Goal: Task Accomplishment & Management: Manage account settings

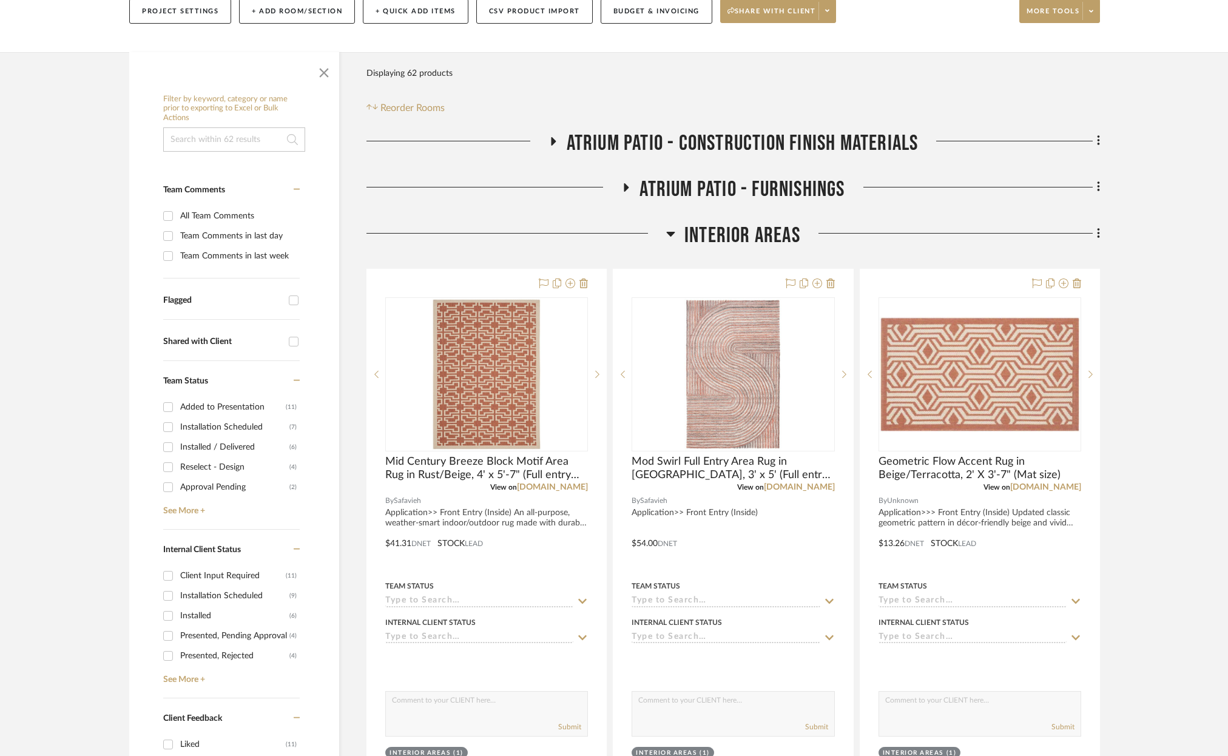
scroll to position [180, 0]
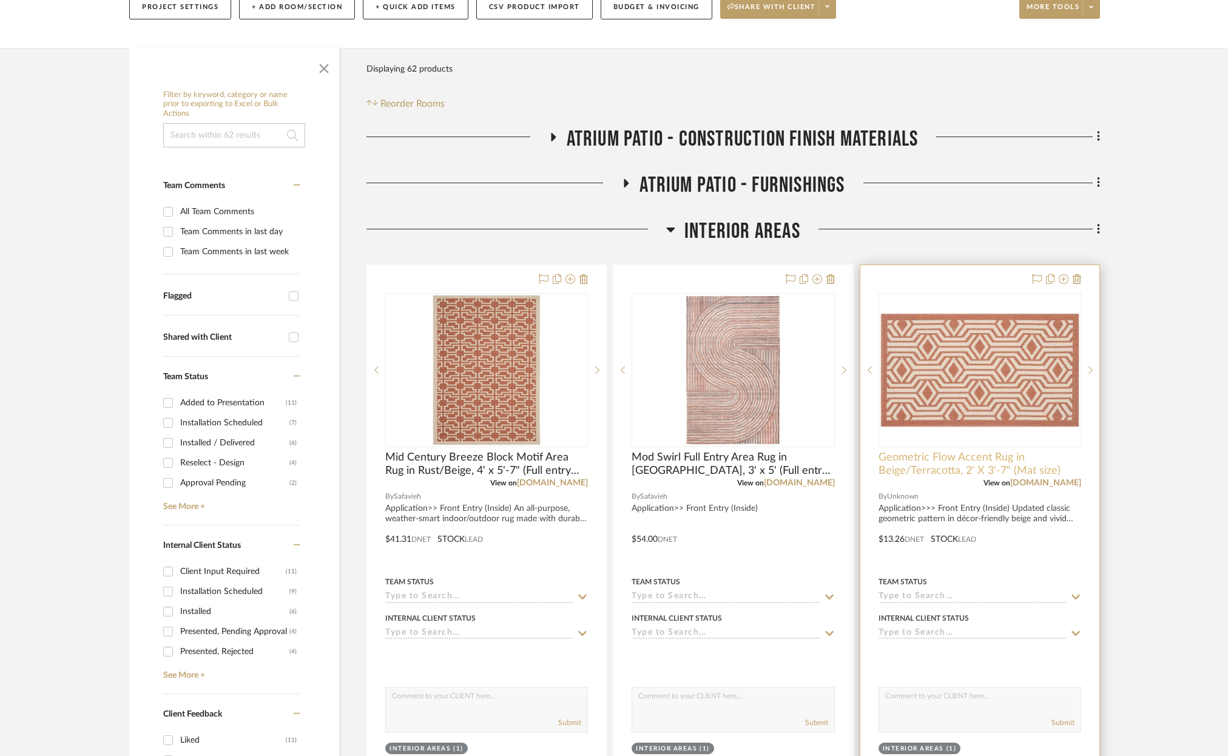
click at [923, 464] on span "Geometric Flow Accent Rug in Beige/Terracotta, 2' X 3'-7" (Mat size)" at bounding box center [979, 464] width 203 height 27
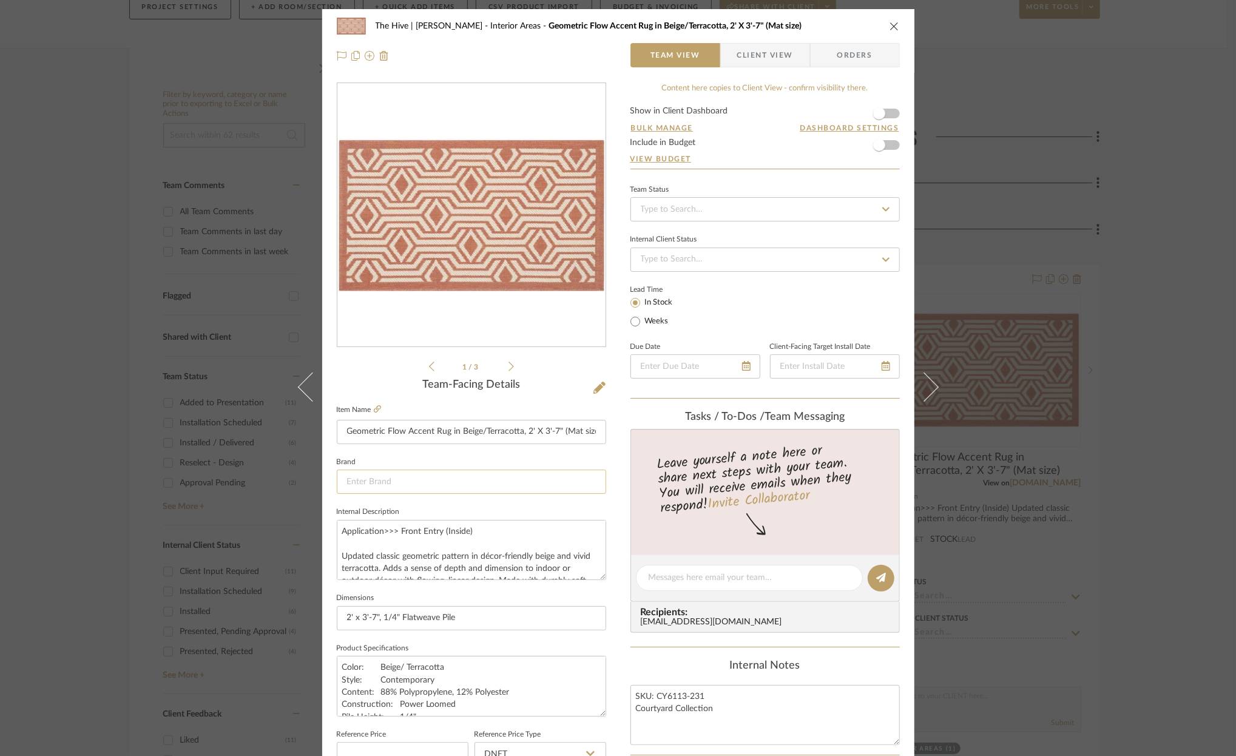
click at [409, 477] on input at bounding box center [471, 482] width 269 height 24
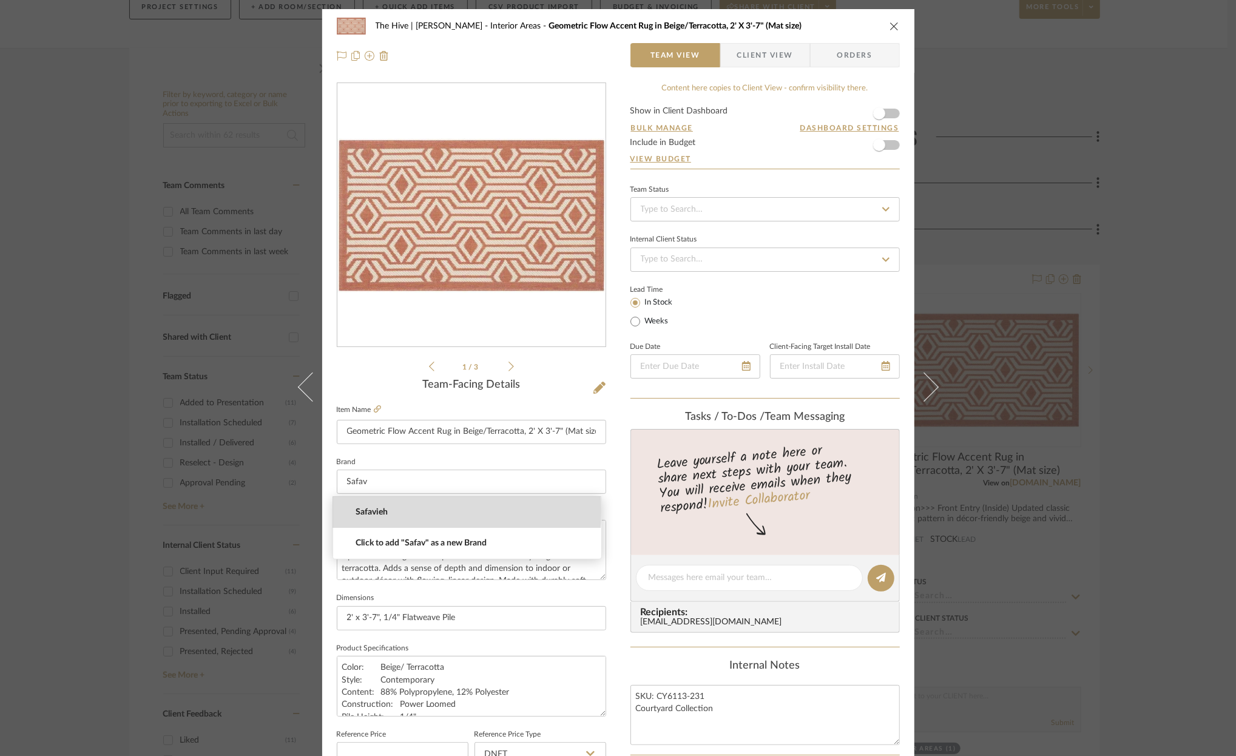
click at [362, 511] on span "Safavieh" at bounding box center [472, 512] width 233 height 10
type input "Safavieh"
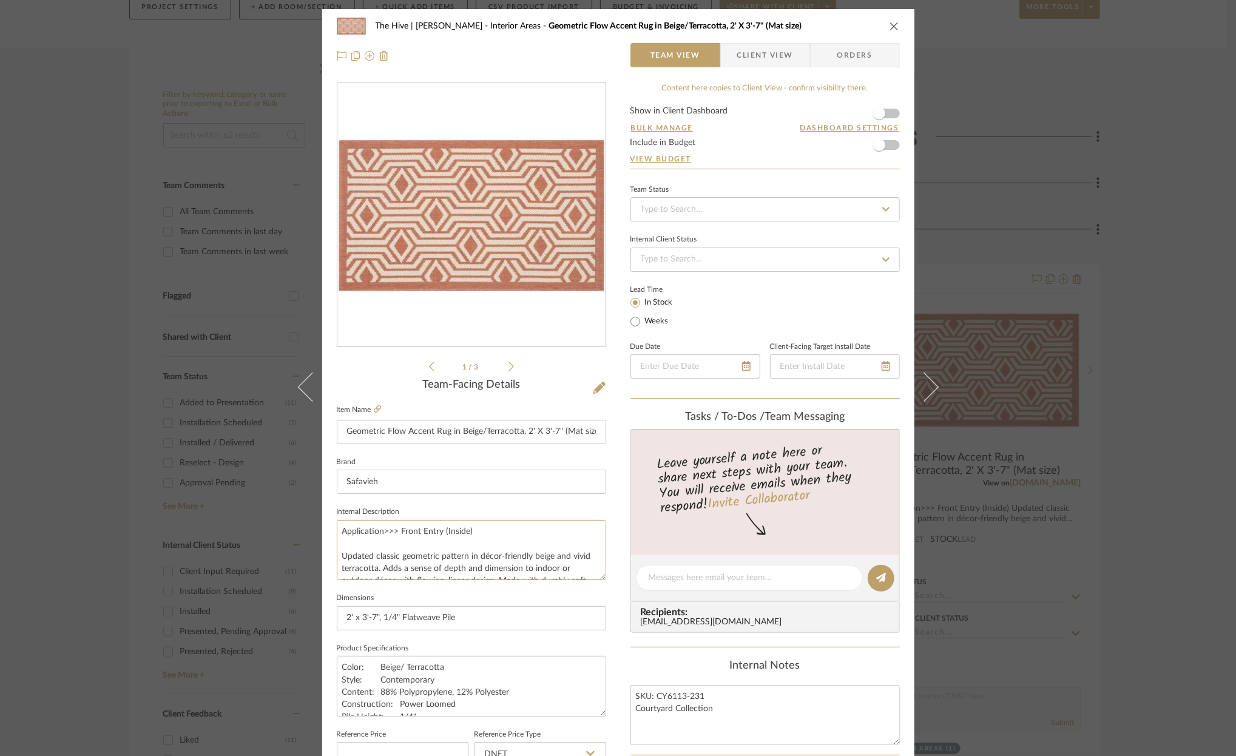
scroll to position [24, 0]
click at [365, 53] on icon at bounding box center [370, 56] width 10 height 10
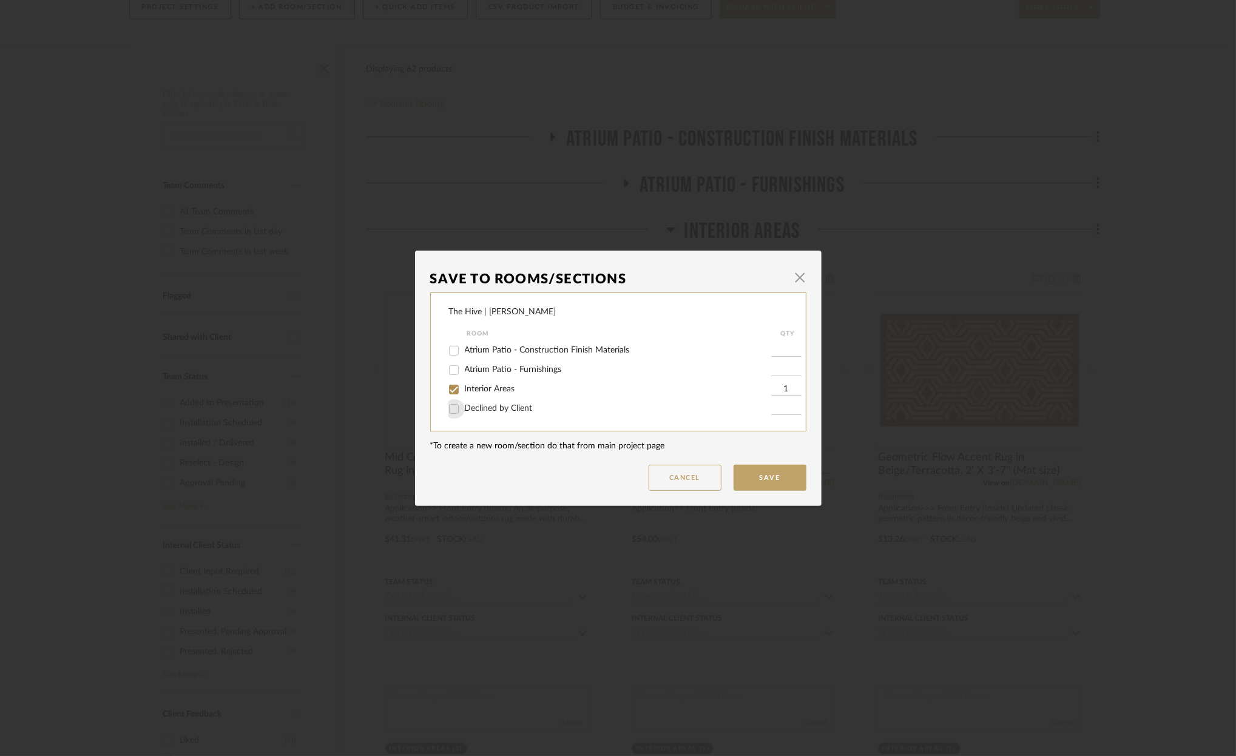
click at [448, 409] on input "Declined by Client" at bounding box center [453, 408] width 19 height 19
checkbox input "true"
type input "1"
click at [450, 388] on input "Interior Areas" at bounding box center [453, 389] width 19 height 19
checkbox input "false"
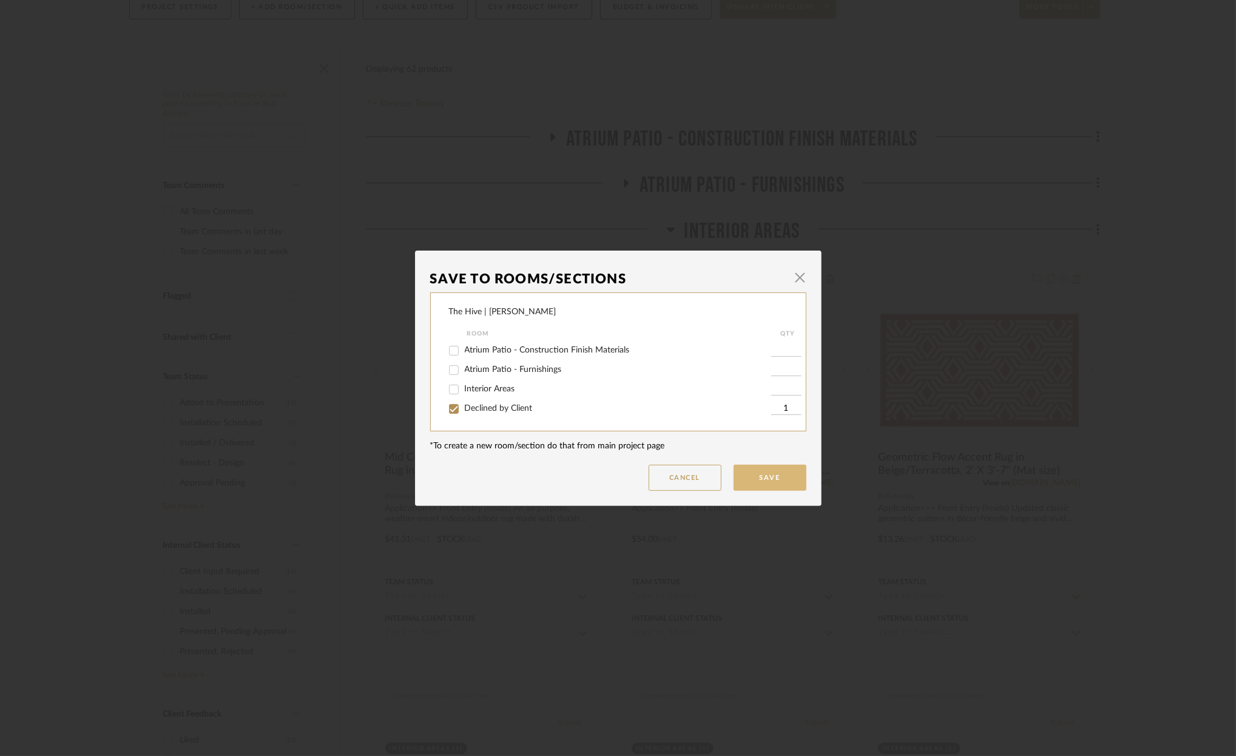
click at [754, 482] on button "Save" at bounding box center [769, 478] width 73 height 26
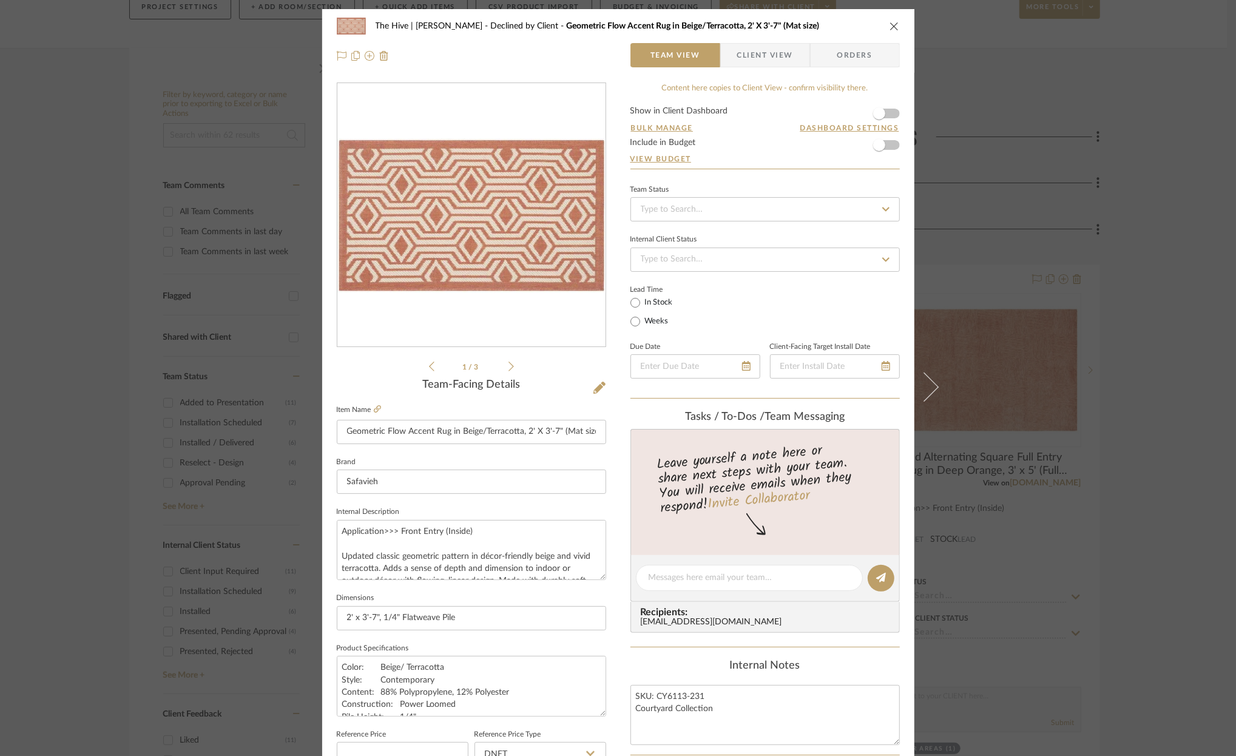
click at [892, 25] on icon "close" at bounding box center [894, 26] width 10 height 10
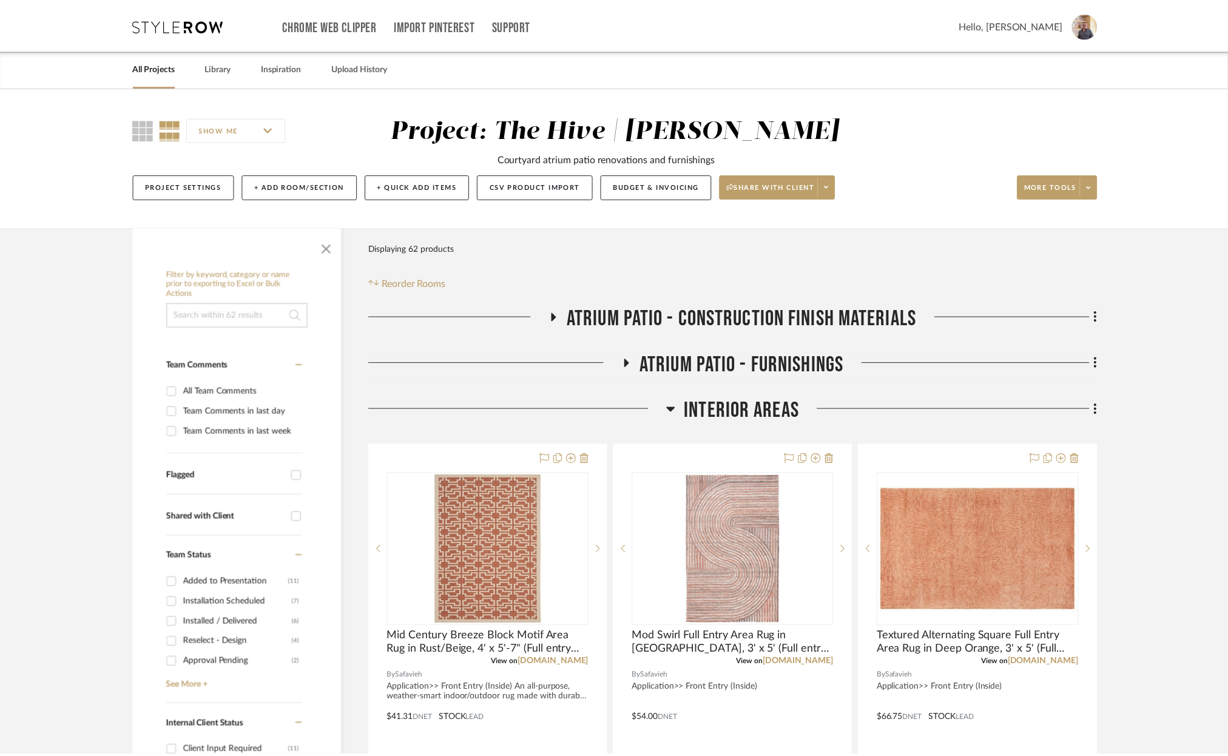
scroll to position [180, 0]
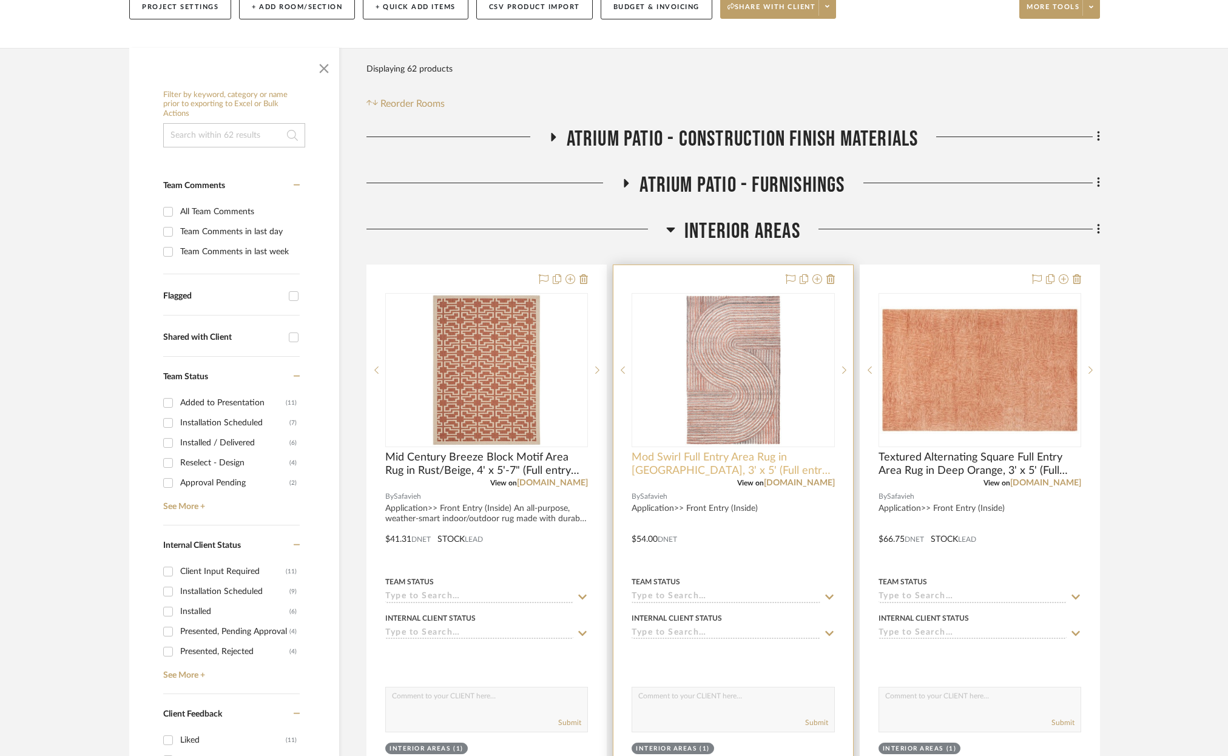
click at [727, 458] on span "Mod Swirl Full Entry Area Rug in Rust, 3' x 5' (Full entry size)" at bounding box center [733, 464] width 203 height 27
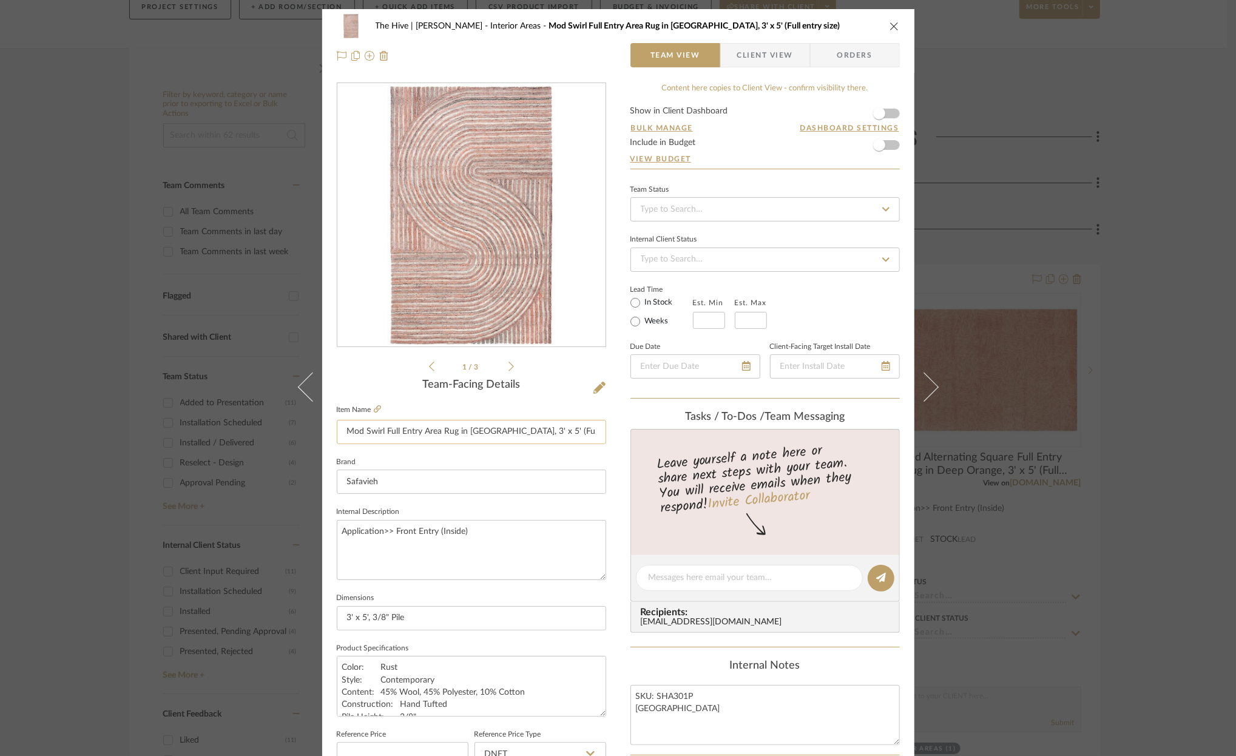
click at [386, 433] on input "Mod Swirl Full Entry Area Rug in Rust, 3' x 5' (Full entry size)" at bounding box center [471, 432] width 269 height 24
drag, startPoint x: 383, startPoint y: 433, endPoint x: 420, endPoint y: 433, distance: 37.0
click at [420, 433] on input "Mod Swirl Half Entry Area Rug in Rust, 3' x 5' (Full entry size)" at bounding box center [471, 432] width 269 height 24
click at [480, 434] on input "Mod Swirl Area Rug in Rust, 3' x 5' (Full entry size)" at bounding box center [471, 432] width 269 height 24
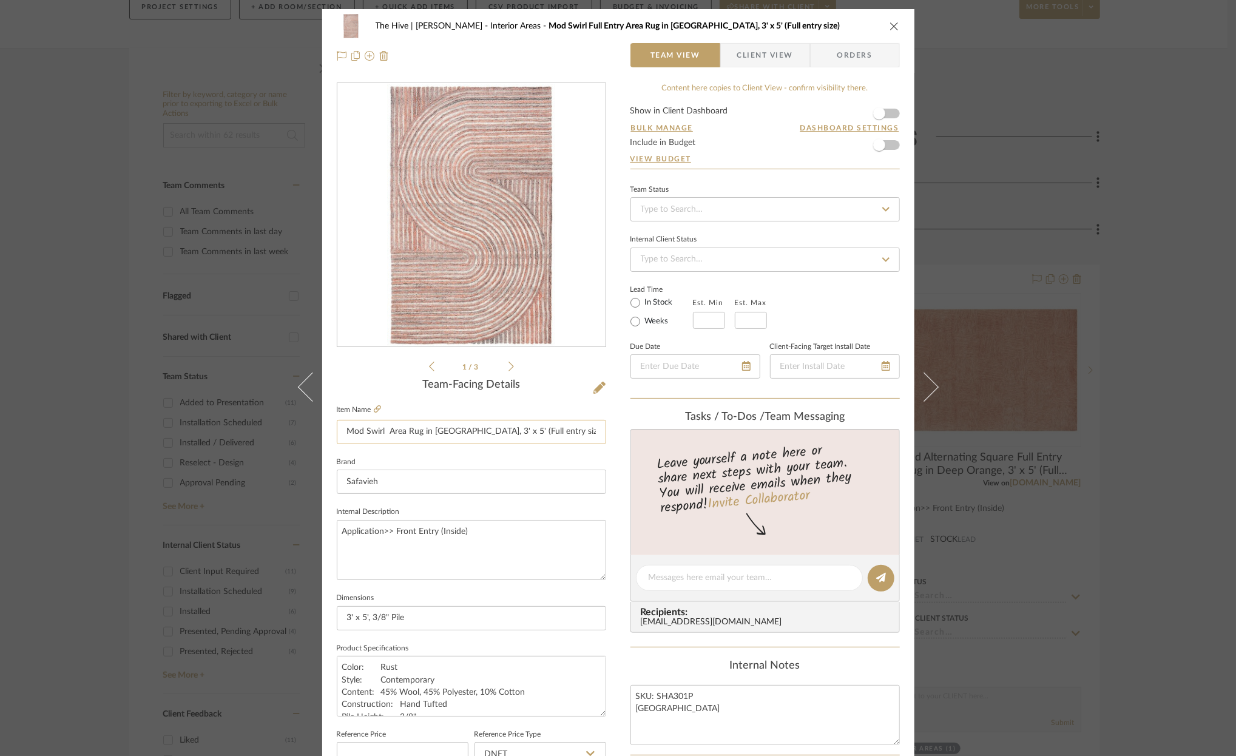
click at [480, 434] on input "Mod Swirl Area Rug in Rust, 3' x 5' (Full entry size)" at bounding box center [471, 432] width 269 height 24
type input "Mod Swirl Area Rug in Rust, 3' x 5' (Half entry size)"
click at [596, 386] on icon at bounding box center [599, 388] width 12 height 12
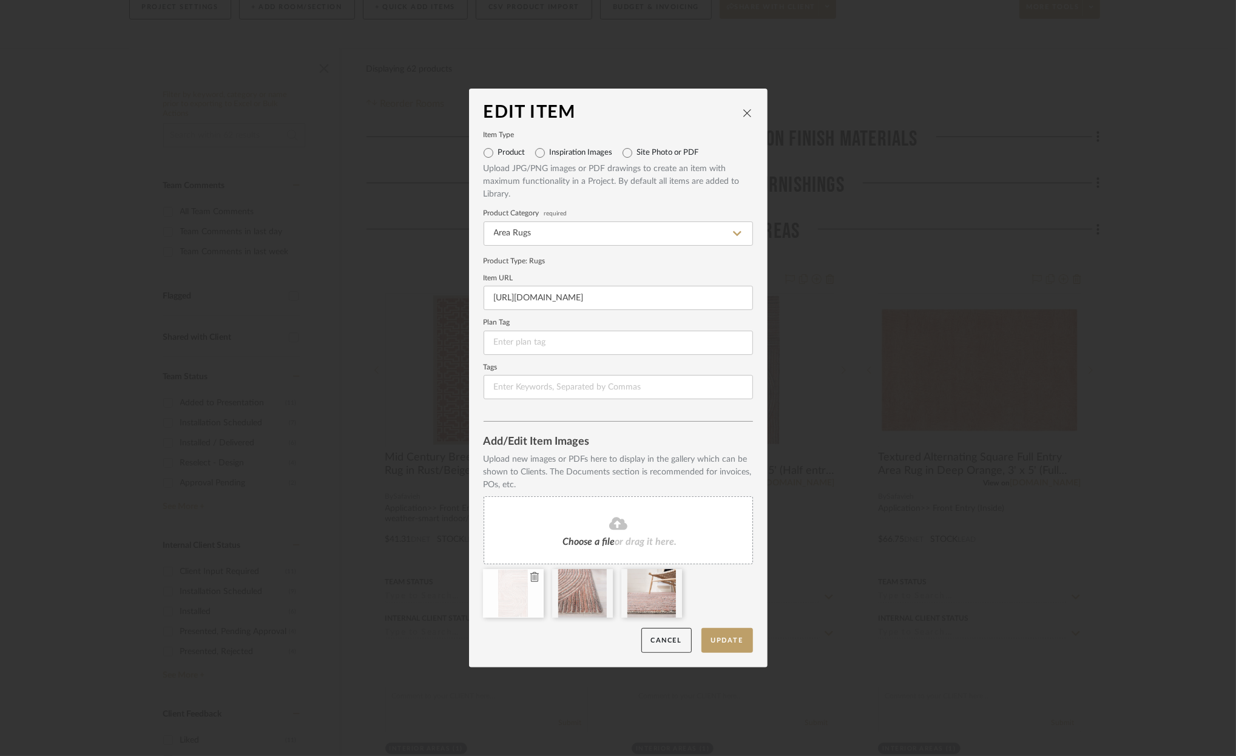
click at [533, 579] on icon at bounding box center [534, 577] width 8 height 10
click at [731, 635] on button "Update" at bounding box center [727, 640] width 52 height 25
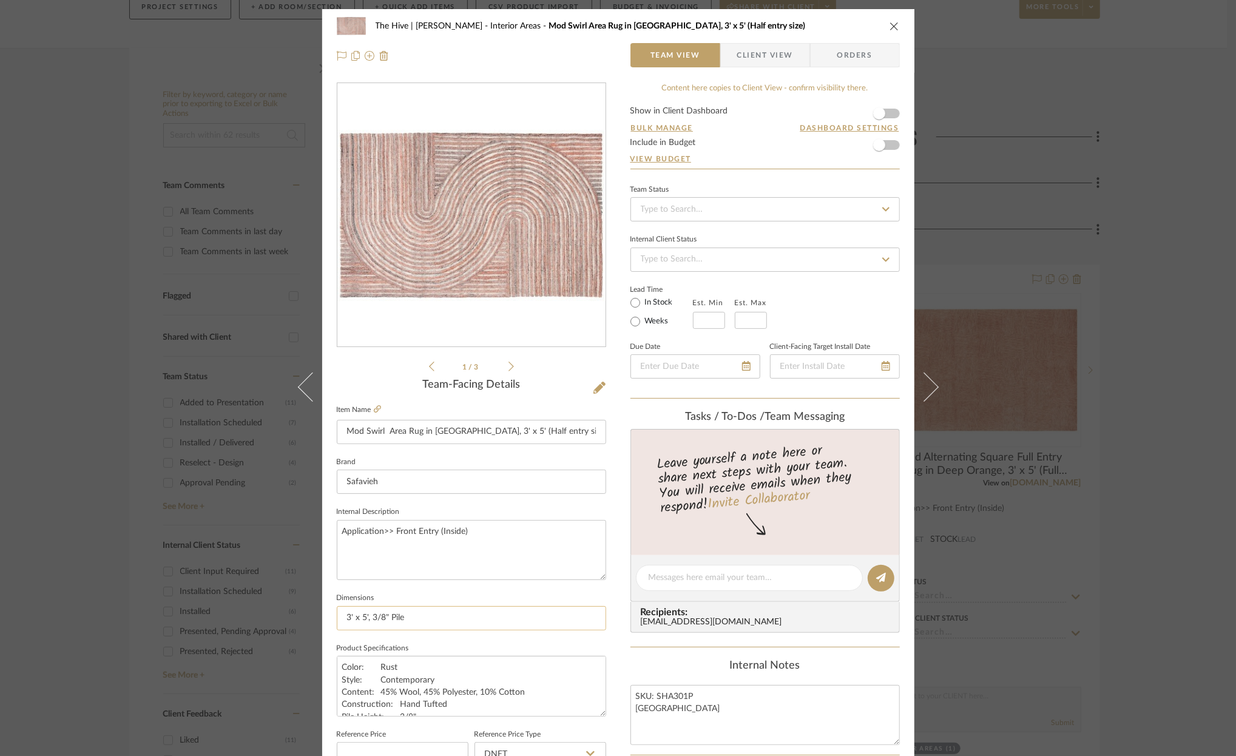
click at [447, 615] on input "3' x 5', 3/8" Pile" at bounding box center [471, 618] width 269 height 24
click at [890, 24] on icon "close" at bounding box center [894, 26] width 10 height 10
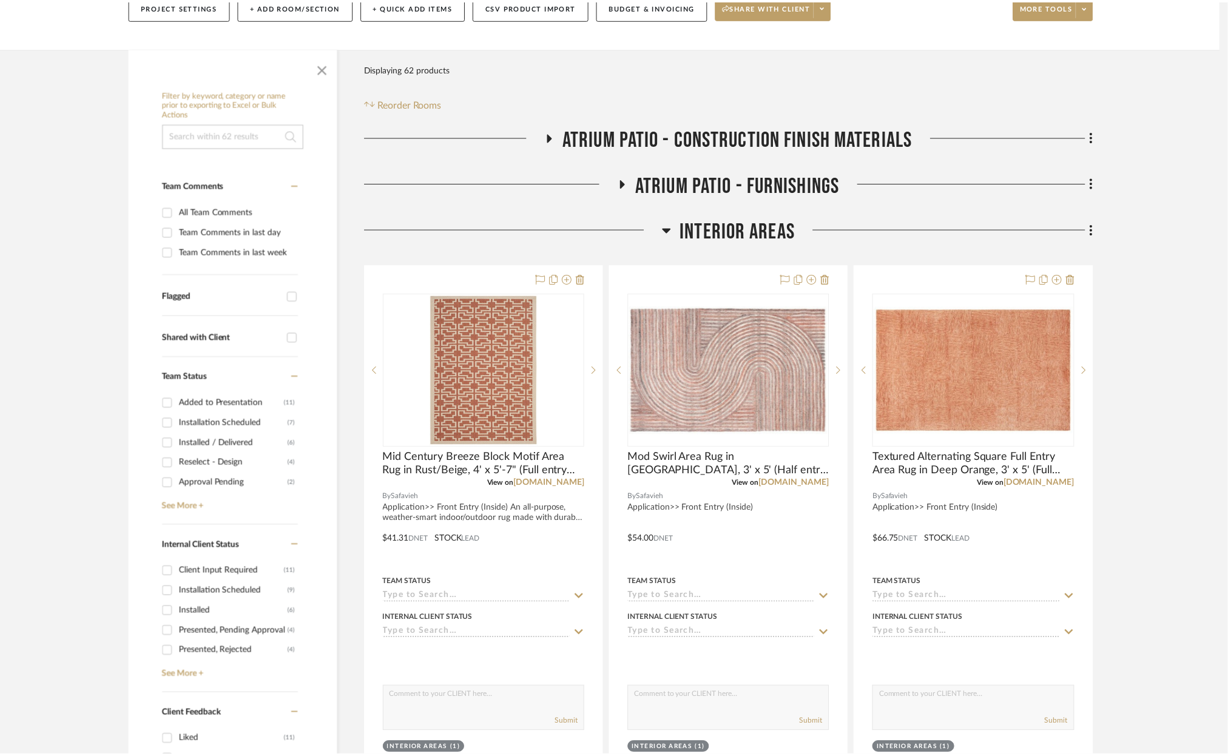
scroll to position [180, 0]
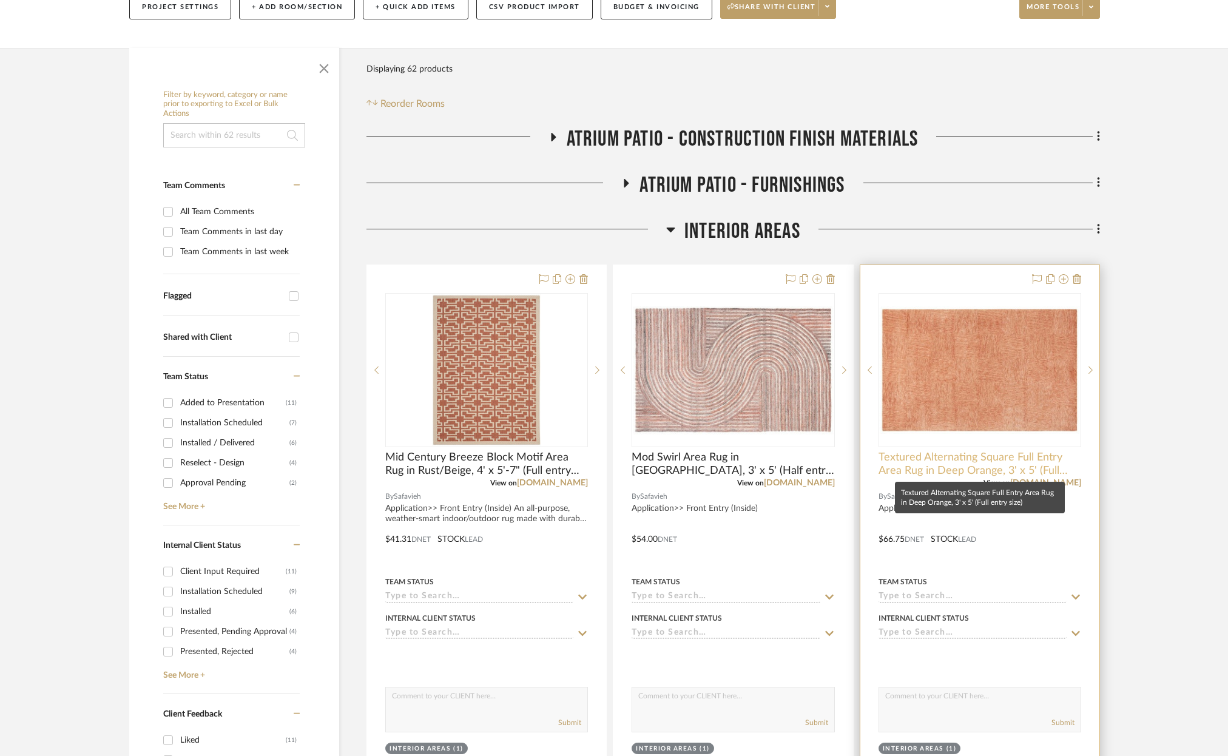
click at [976, 457] on span "Textured Alternating Square Full Entry Area Rug in Deep Orange, 3' x 5' (Full e…" at bounding box center [979, 464] width 203 height 27
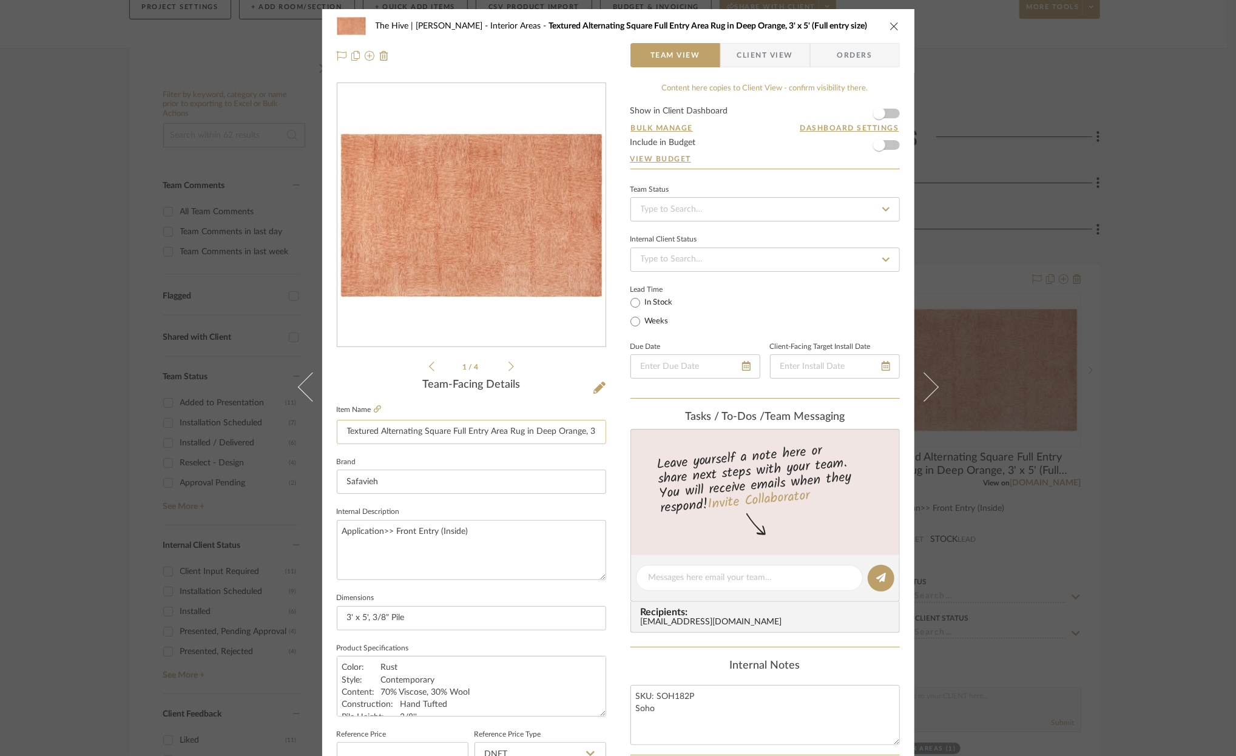
drag, startPoint x: 451, startPoint y: 432, endPoint x: 489, endPoint y: 428, distance: 38.4
click at [489, 428] on input "Textured Alternating Square Full Entry Area Rug in Deep Orange, 3' x 5' (Full e…" at bounding box center [471, 432] width 269 height 24
click at [579, 431] on input "Textured Alternating Square Area Rug in Deep Orange, 3' x 5' (Full entry size)" at bounding box center [471, 432] width 269 height 24
type input "Textured Alternating Square Area Rug in Deep Orange, 3' x 5' (Half entry size)"
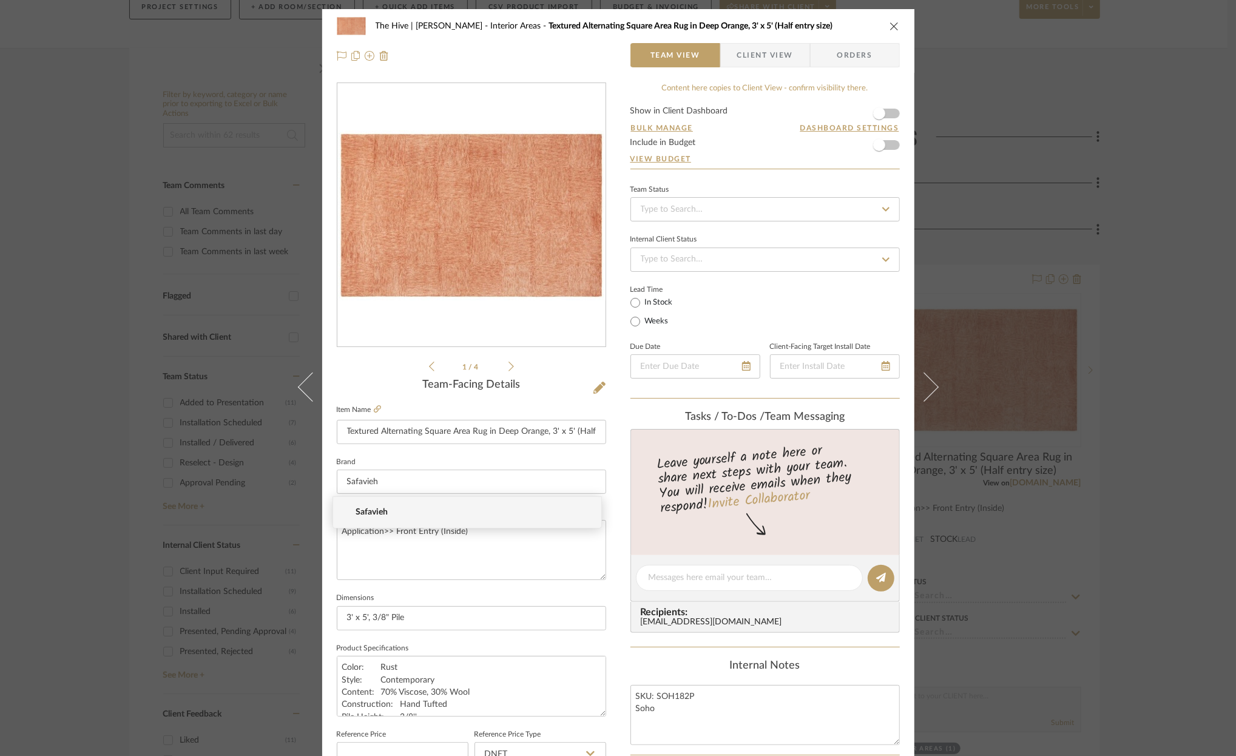
click at [368, 513] on span "Safavieh" at bounding box center [472, 512] width 233 height 10
click at [892, 24] on icon "close" at bounding box center [894, 26] width 10 height 10
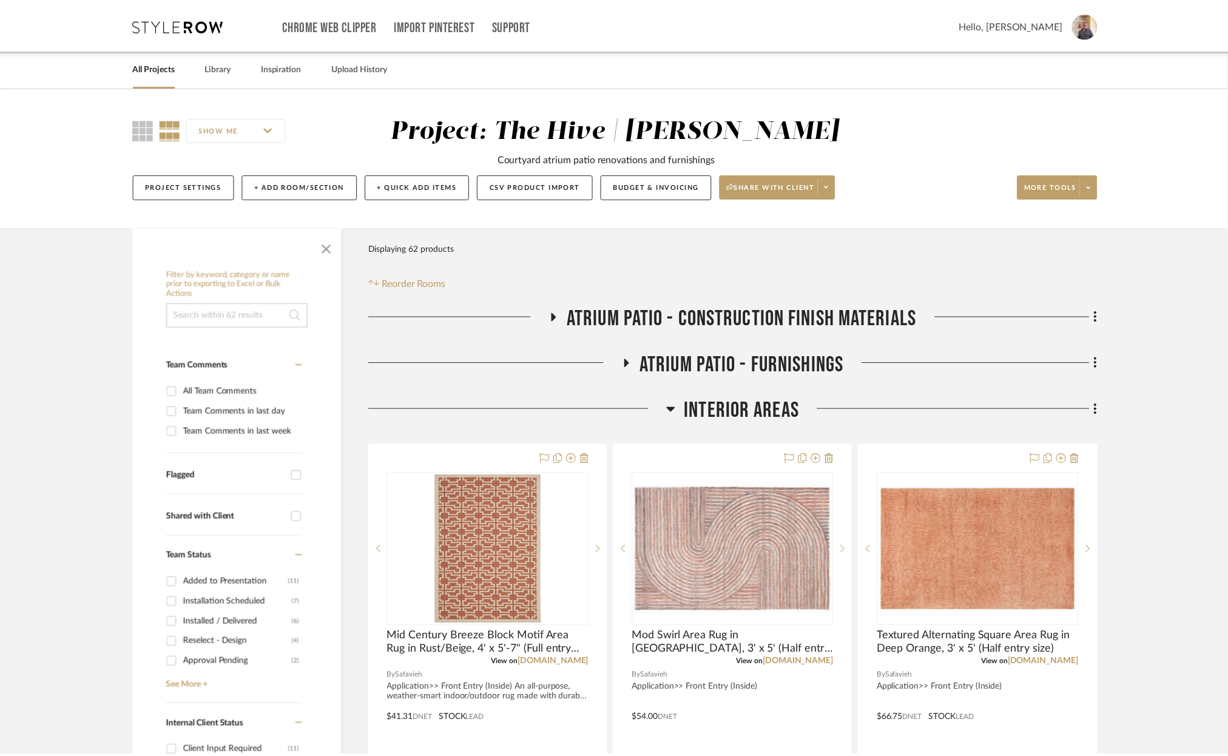
scroll to position [180, 0]
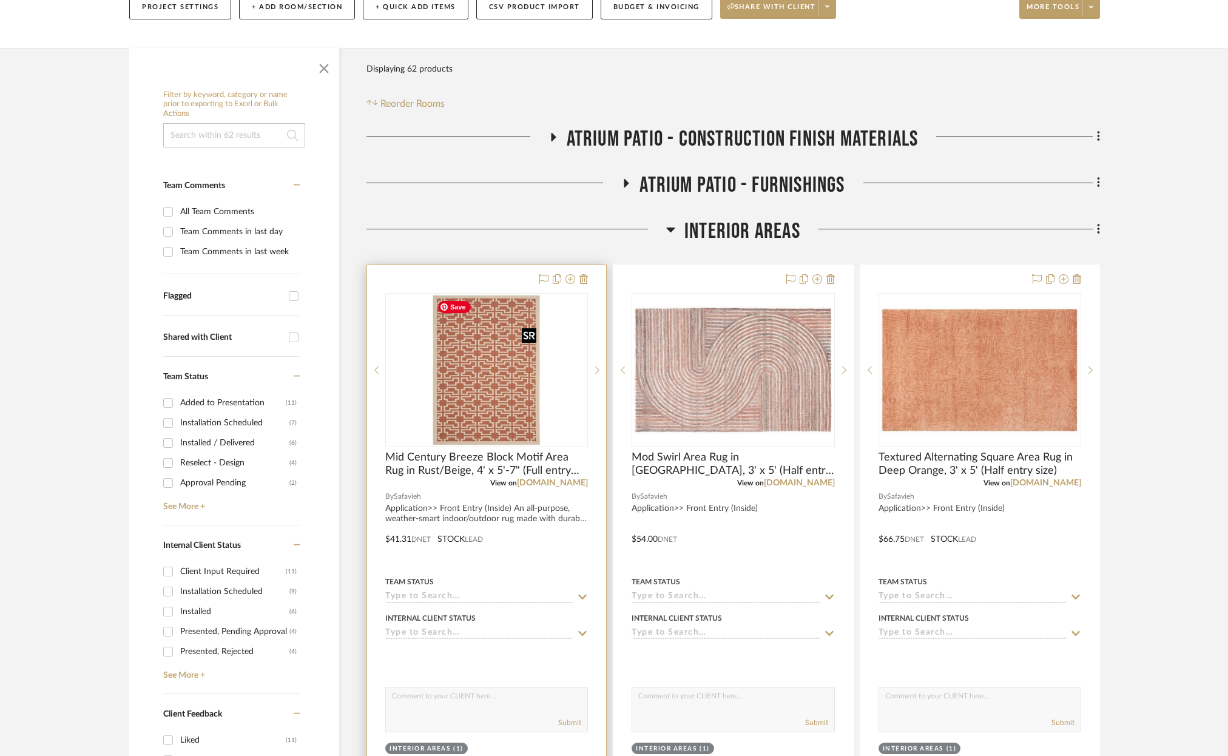
click at [489, 389] on img "0" at bounding box center [486, 370] width 109 height 152
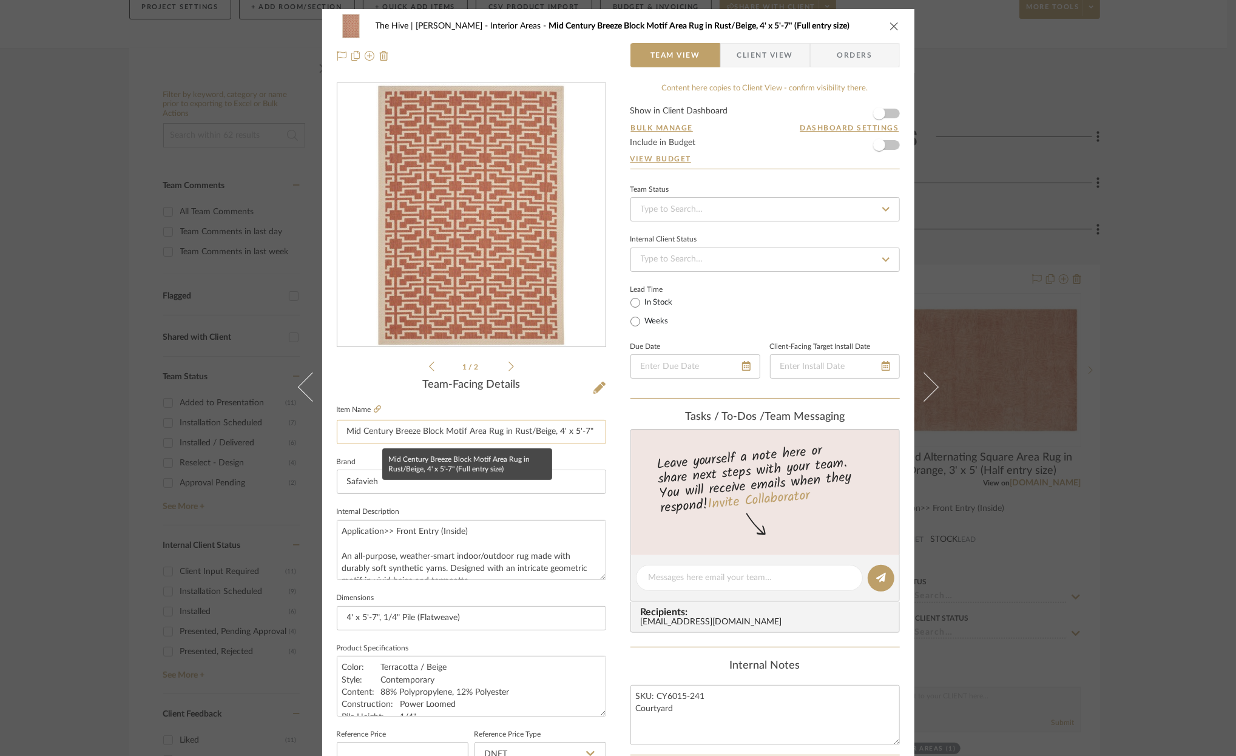
click at [536, 432] on input "Mid Century Breeze Block Motif Area Rug in Rust/Beige, 4' x 5'-7" (Full entry s…" at bounding box center [471, 432] width 269 height 24
drag, startPoint x: 536, startPoint y: 431, endPoint x: 594, endPoint y: 432, distance: 58.2
click at [594, 432] on input "Mid Century Breeze Block Motif Area Rug in Rust/Beige, 4' x 5'-7" (Full entry s…" at bounding box center [471, 432] width 269 height 24
click at [549, 433] on input "Mid Century Breeze Block Motif Area Rug in Rust/Beige, 4' x 5'-7" (Full entry s…" at bounding box center [471, 432] width 269 height 24
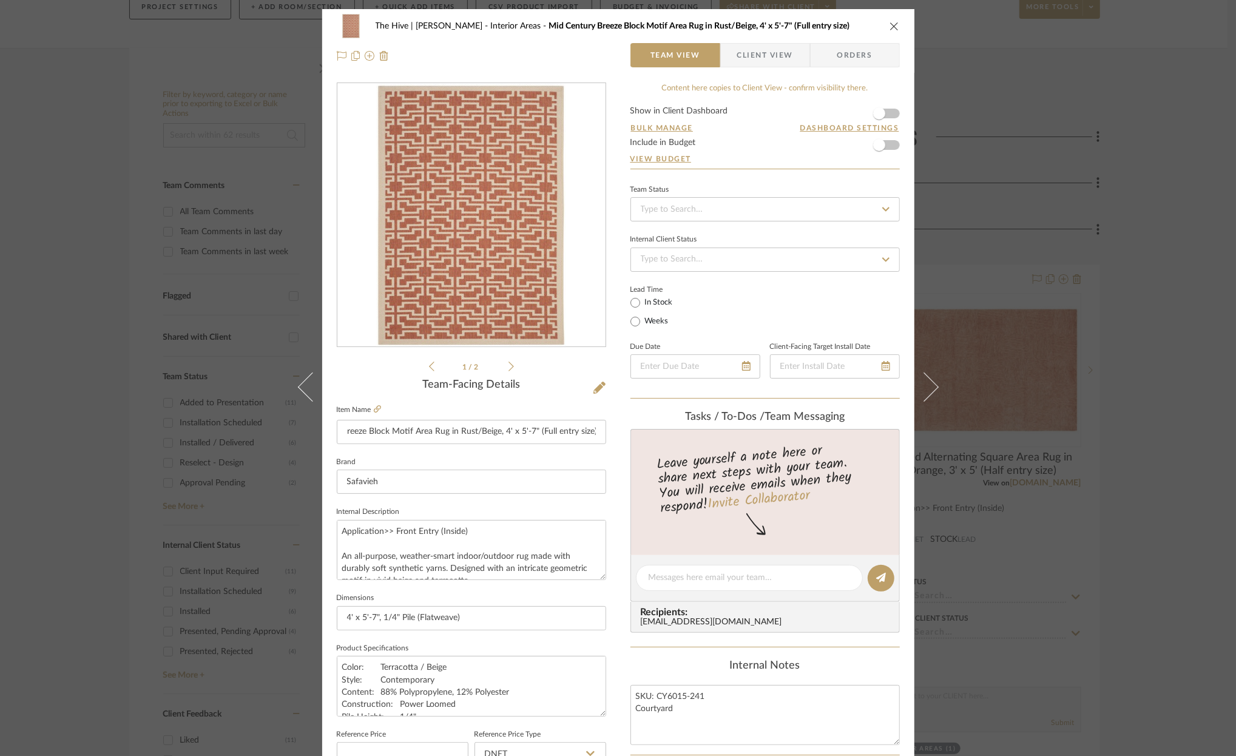
scroll to position [0, 0]
click at [890, 21] on icon "close" at bounding box center [894, 26] width 10 height 10
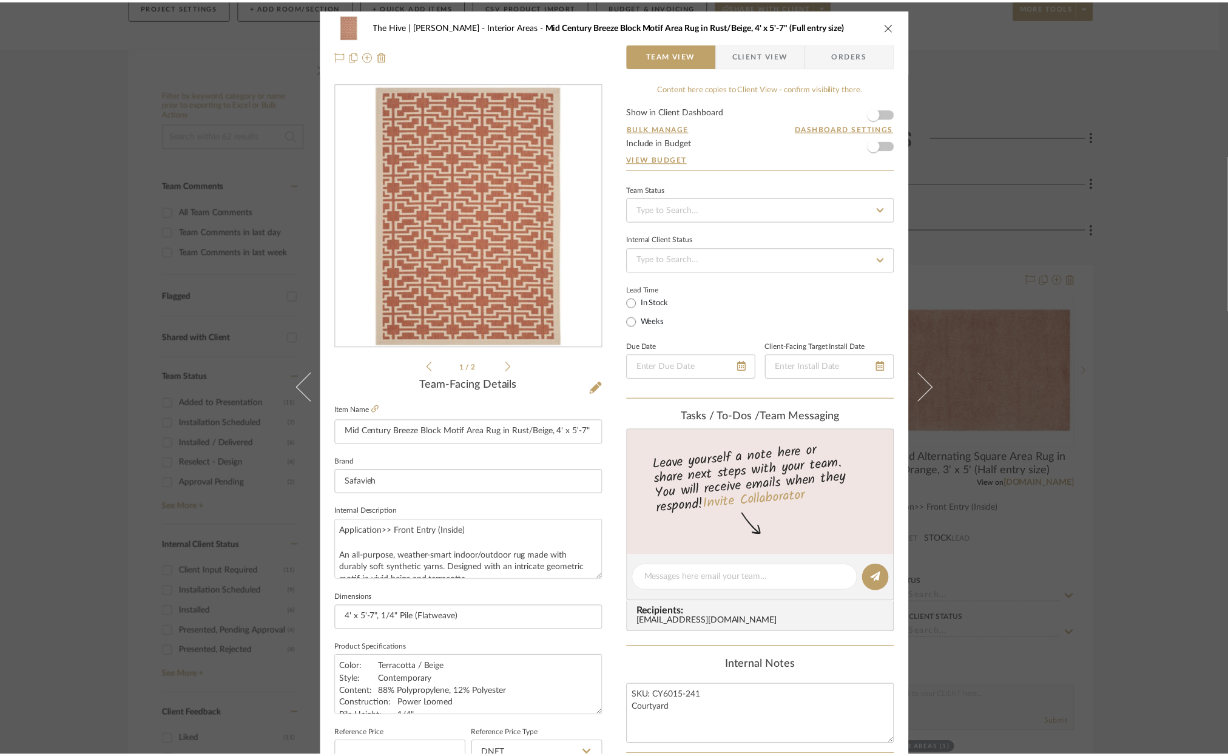
scroll to position [180, 0]
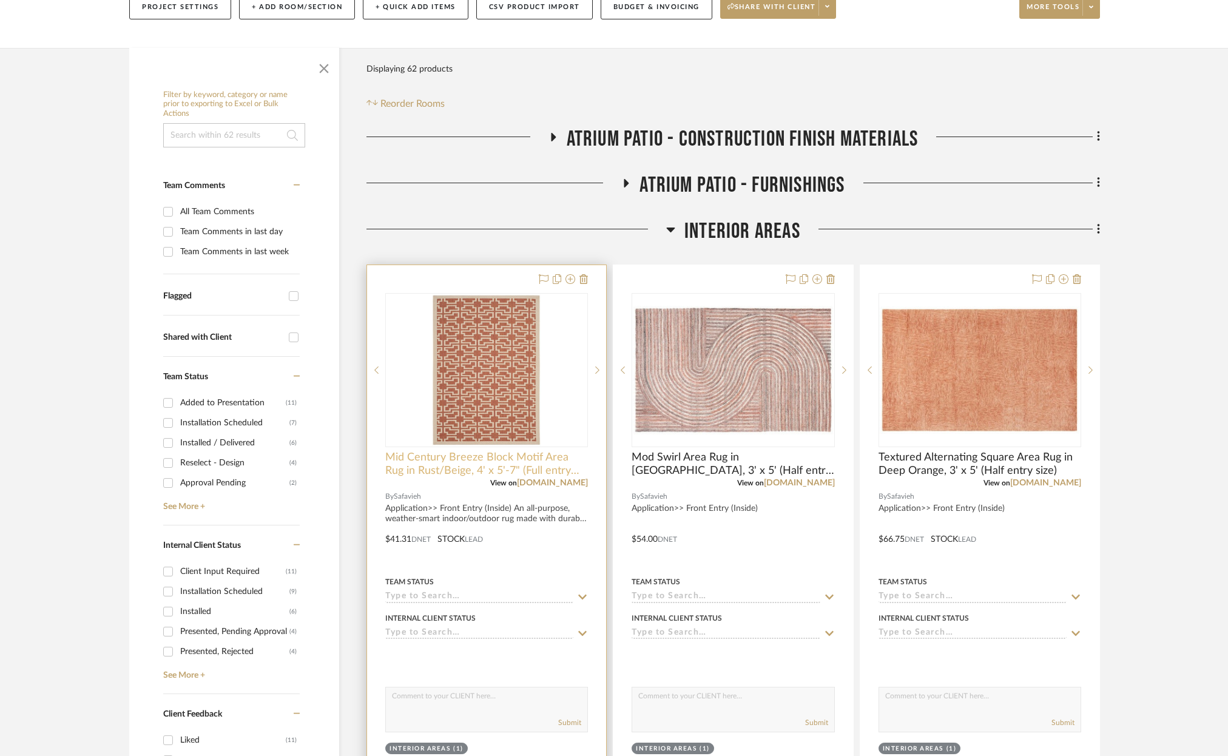
click at [459, 460] on span "Mid Century Breeze Block Motif Area Rug in Rust/Beige, 4' x 5'-7" (Full entry s…" at bounding box center [486, 464] width 203 height 27
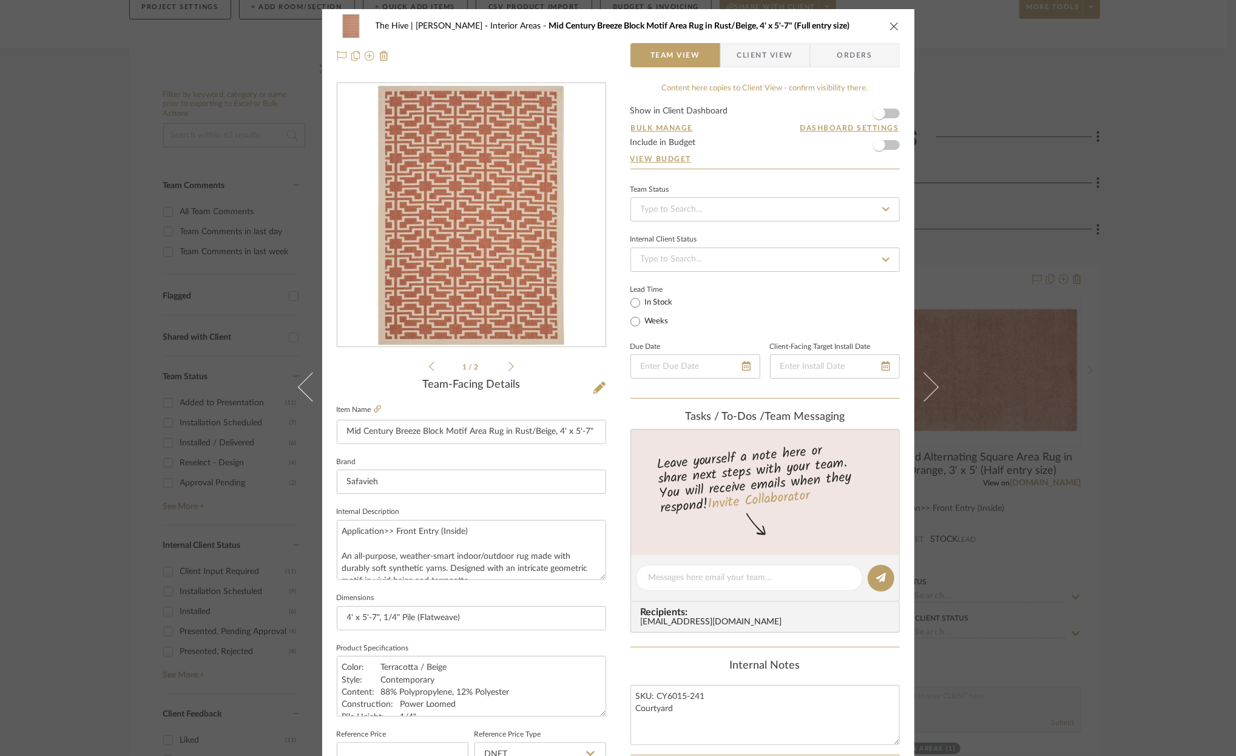
scroll to position [197, 0]
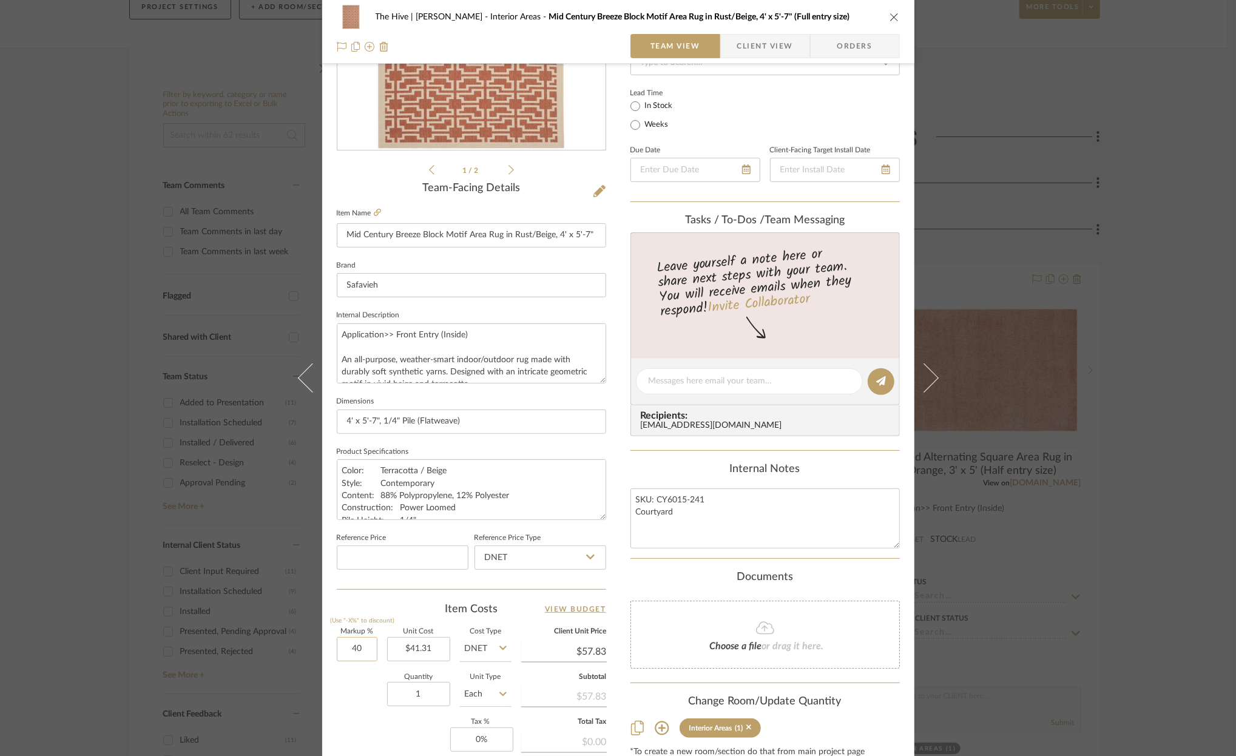
click at [350, 649] on input "40" at bounding box center [357, 649] width 41 height 24
click at [354, 648] on input "40" at bounding box center [357, 649] width 41 height 24
type input "200%"
type input "41.31"
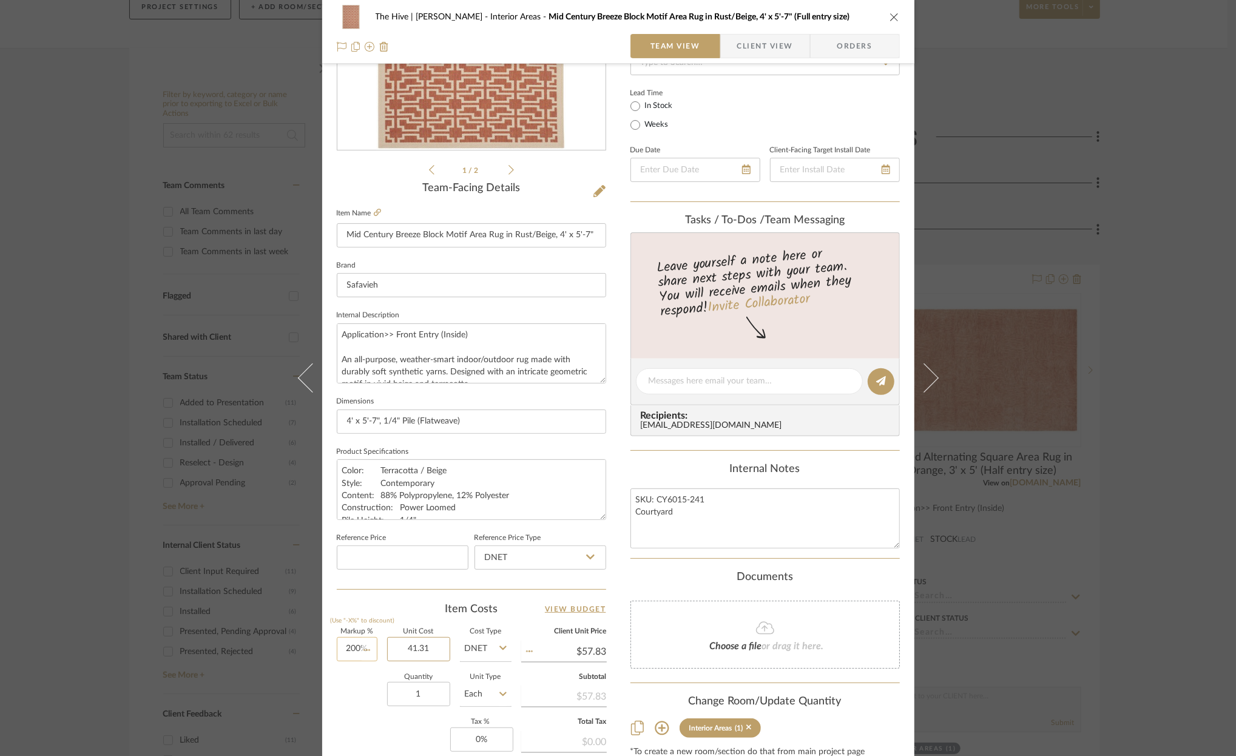
type input "$123.93"
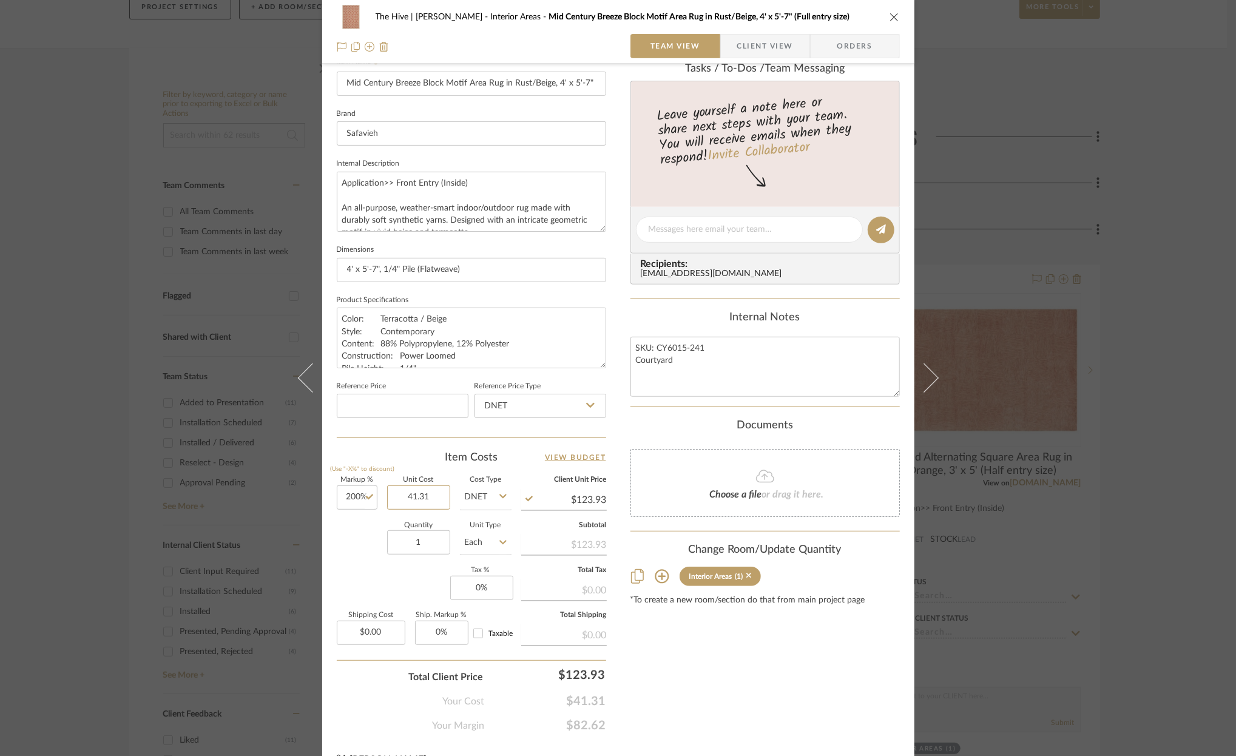
scroll to position [350, 0]
type input "$41.31"
type input "124"
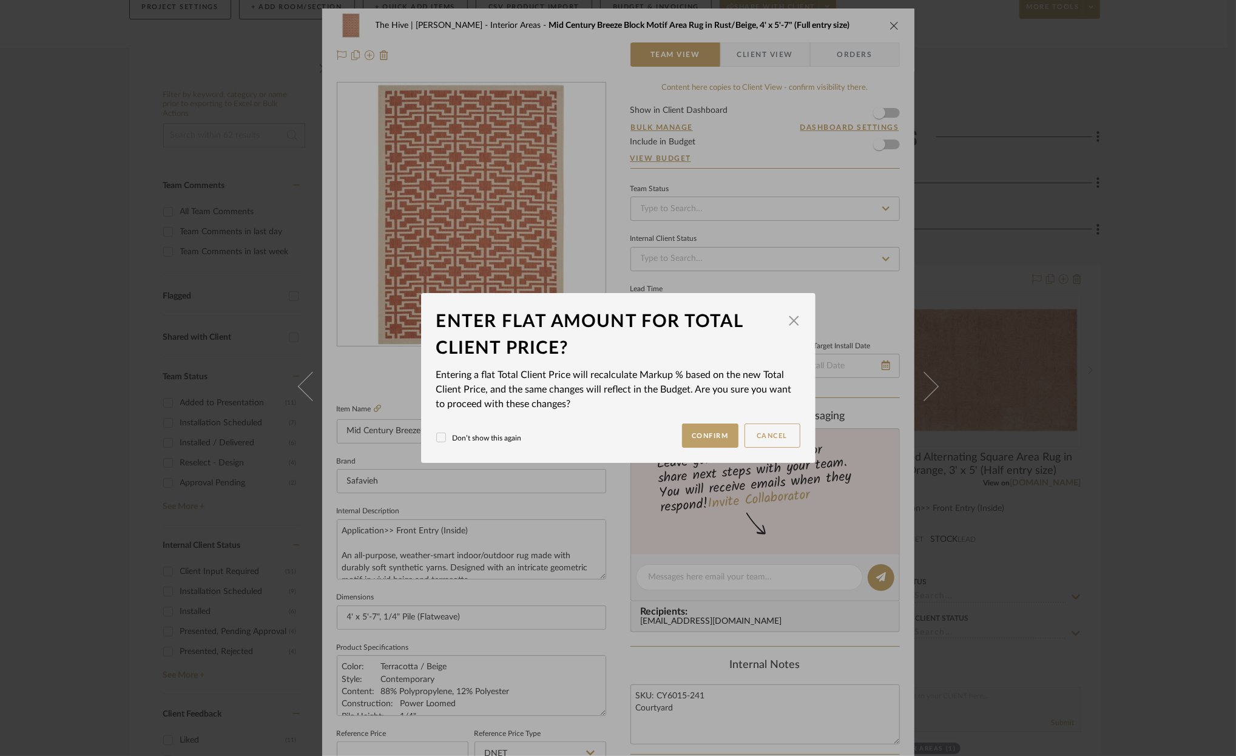
scroll to position [0, 0]
click at [709, 431] on button "Confirm" at bounding box center [710, 435] width 56 height 24
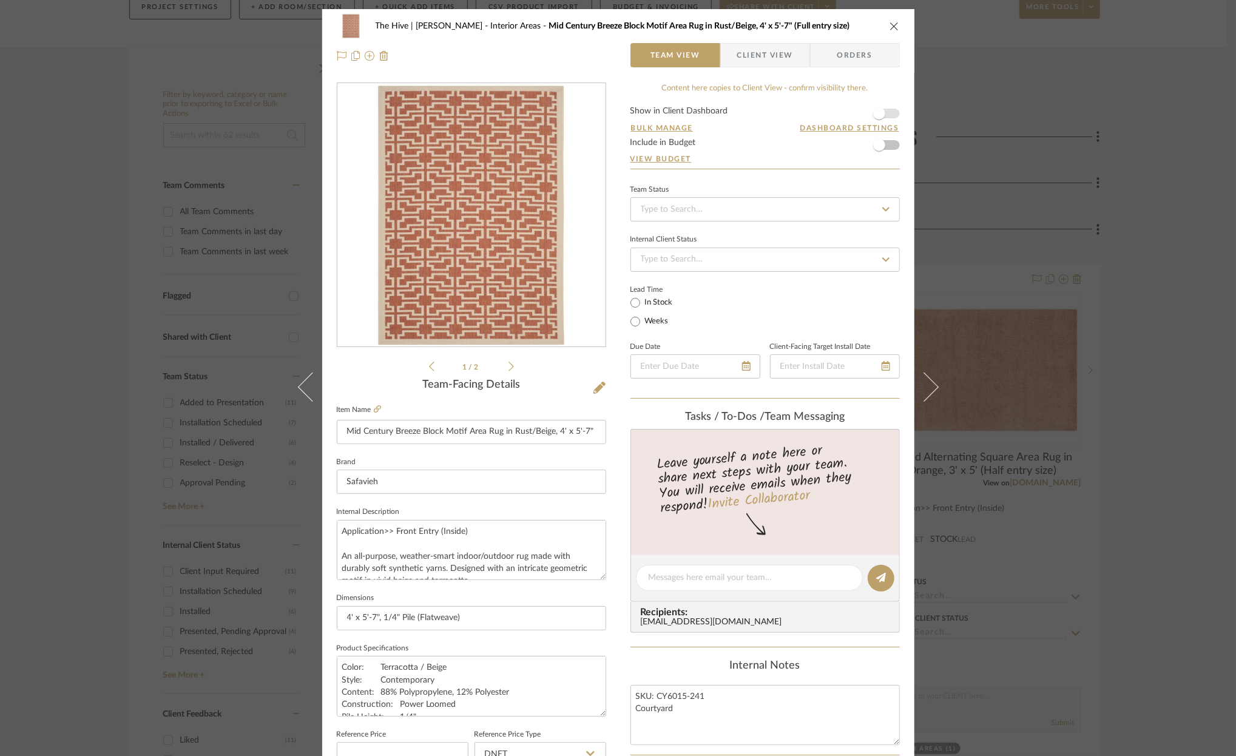
type input "200.16%"
type input "$124.00"
click at [889, 24] on icon "close" at bounding box center [894, 26] width 10 height 10
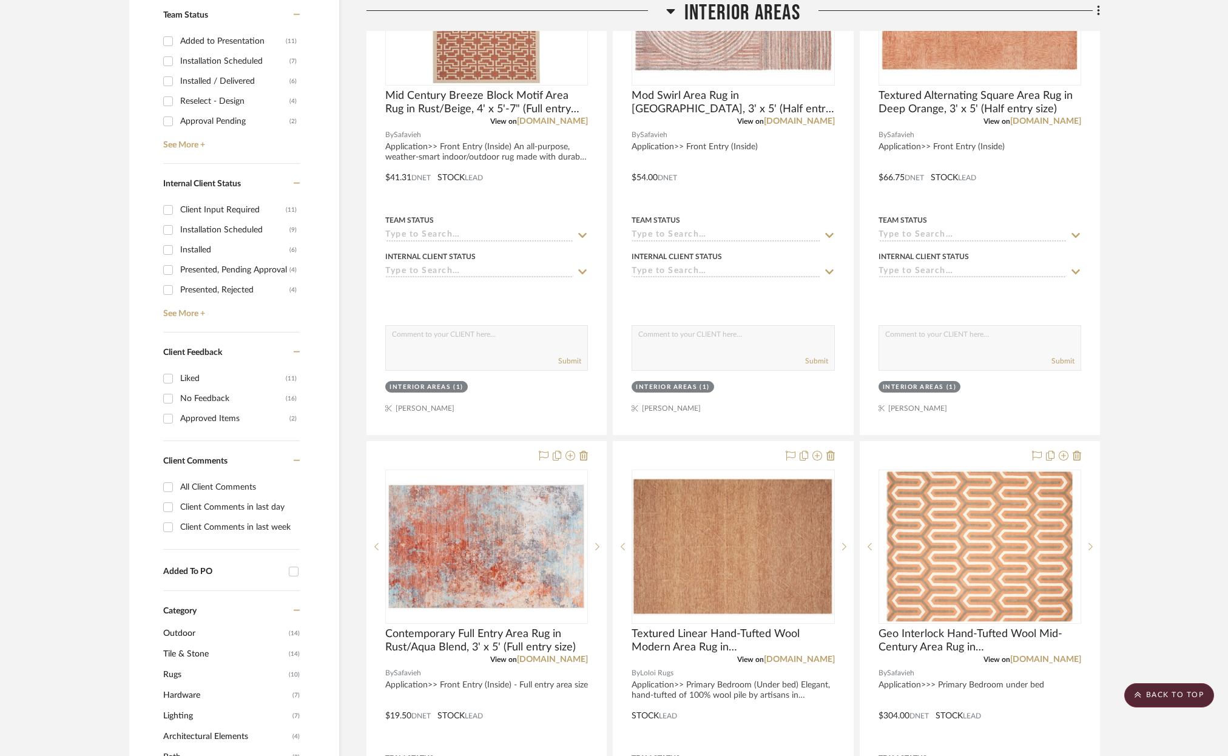
scroll to position [542, 0]
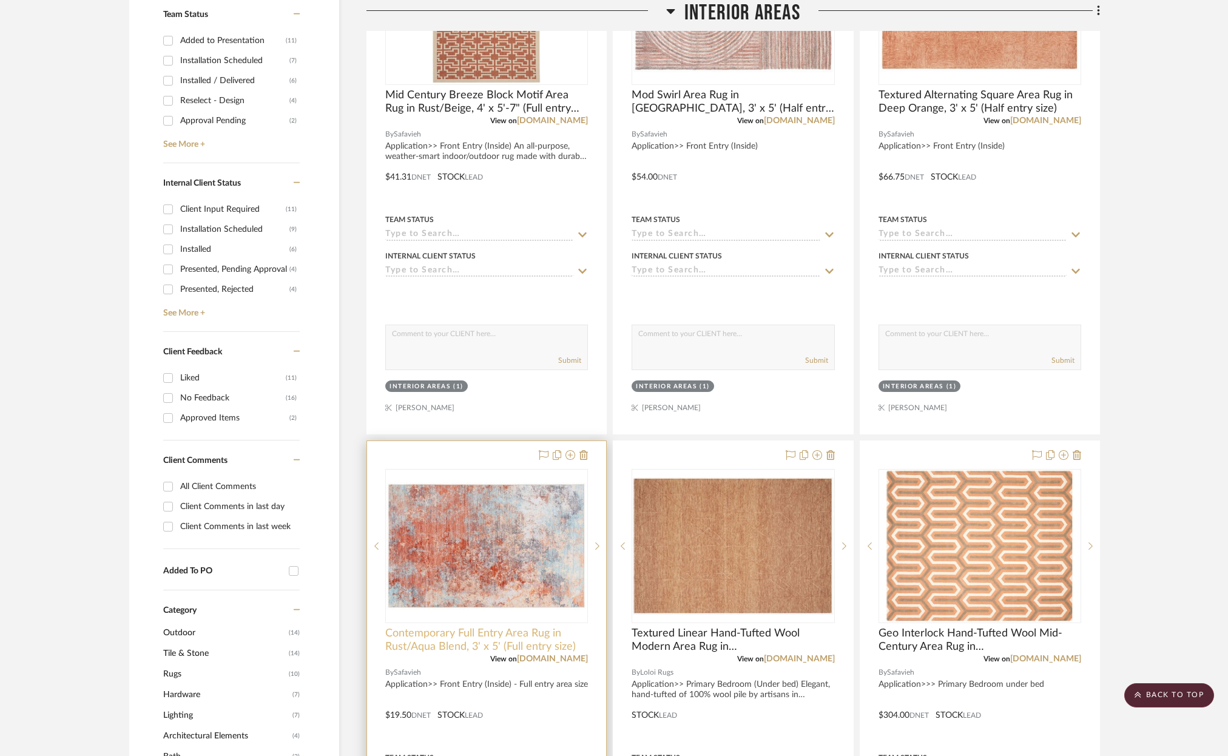
click at [462, 632] on span "Contemporary Full Entry Area Rug in Rust/Aqua Blend, 3' x 5' (Full entry size)" at bounding box center [486, 640] width 203 height 27
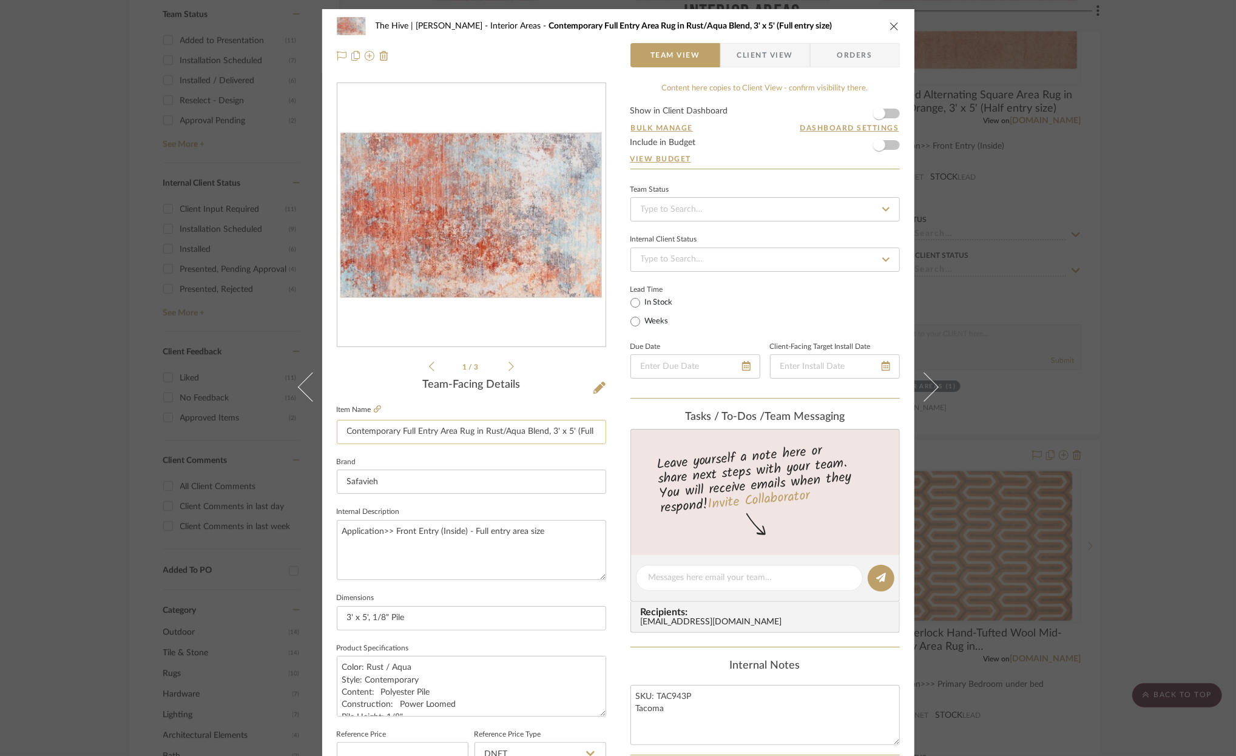
drag, startPoint x: 400, startPoint y: 435, endPoint x: 438, endPoint y: 433, distance: 38.3
click at [438, 433] on input "Contemporary Full Entry Area Rug in Rust/Aqua Blend, 3' x 5' (Full entry size)" at bounding box center [471, 432] width 269 height 24
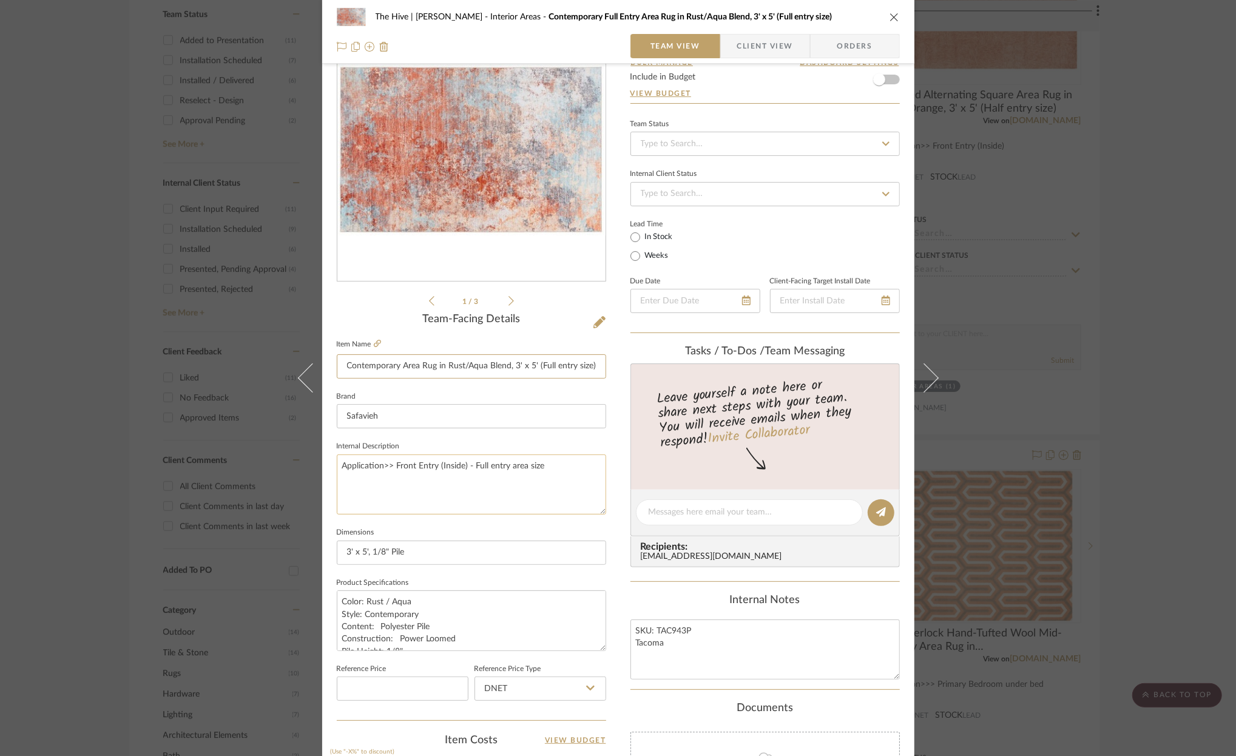
scroll to position [107, 0]
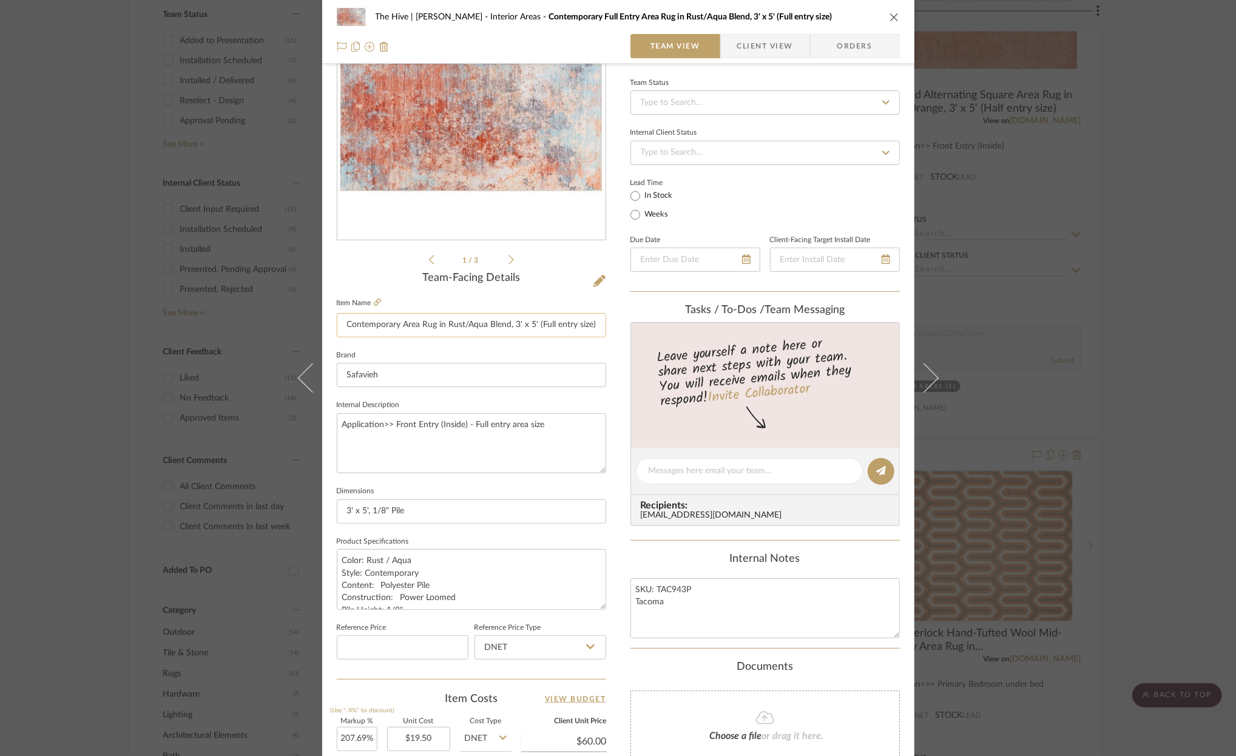
click at [542, 325] on input "Contemporary Area Rug in Rust/Aqua Blend, 3' x 5' (Full entry size)" at bounding box center [471, 325] width 269 height 24
type input "Contemporary Area Rug in Rust/Aqua Blend, 3' x 5' (Half entry size)"
drag, startPoint x: 553, startPoint y: 424, endPoint x: 465, endPoint y: 428, distance: 88.0
click at [465, 428] on textarea "Application>> Front Entry (Inside) - Full entry area size" at bounding box center [471, 443] width 269 height 60
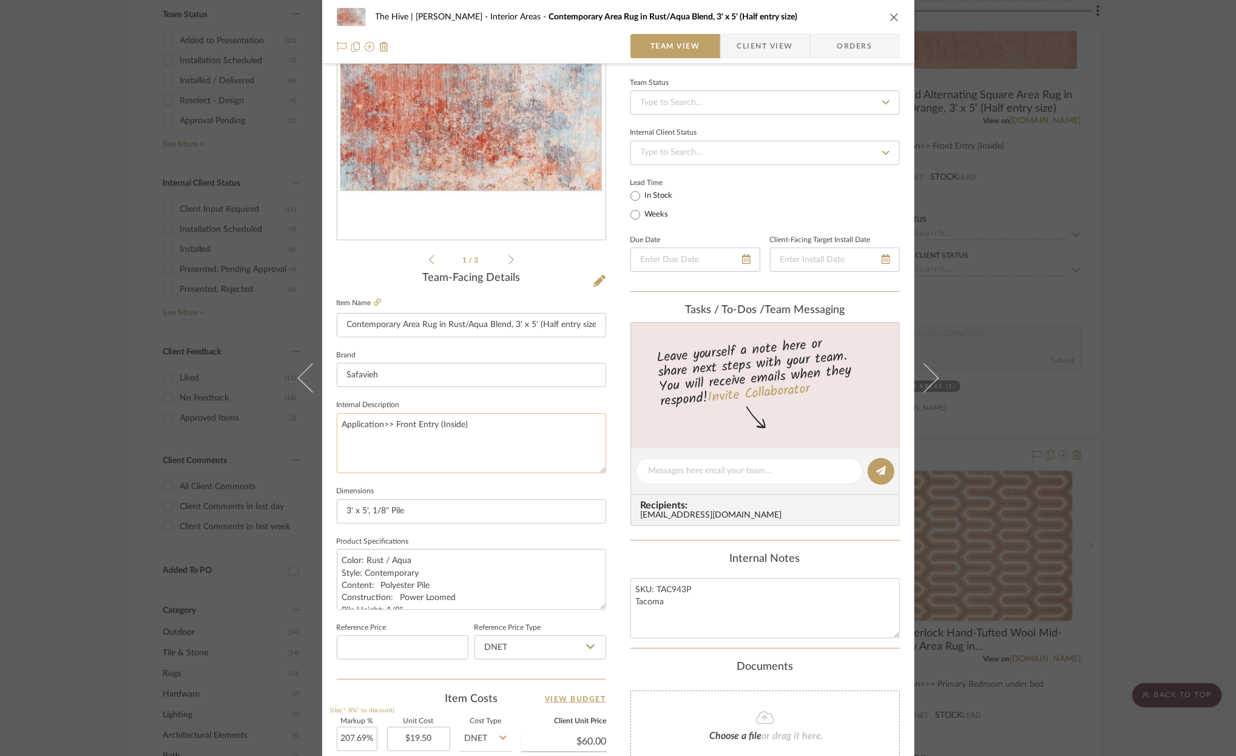
type textarea "Application>> Front Entry (Inside)"
click at [889, 15] on icon "close" at bounding box center [894, 17] width 10 height 10
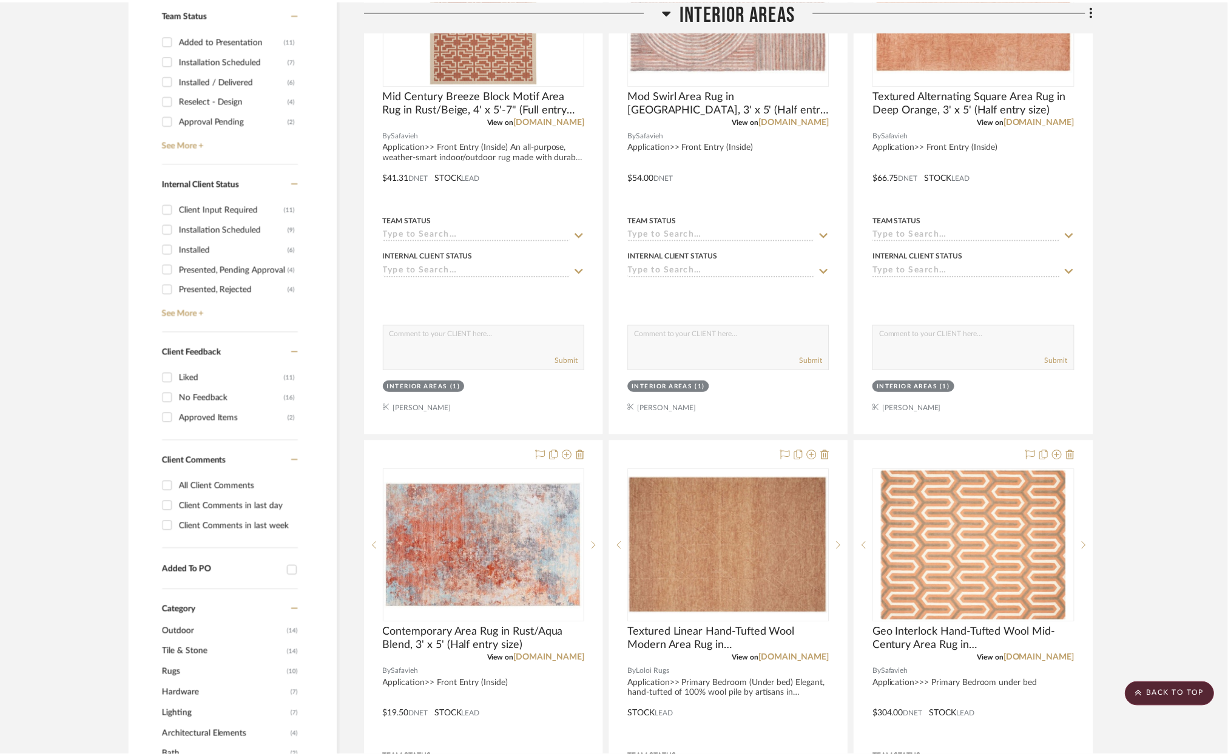
scroll to position [542, 0]
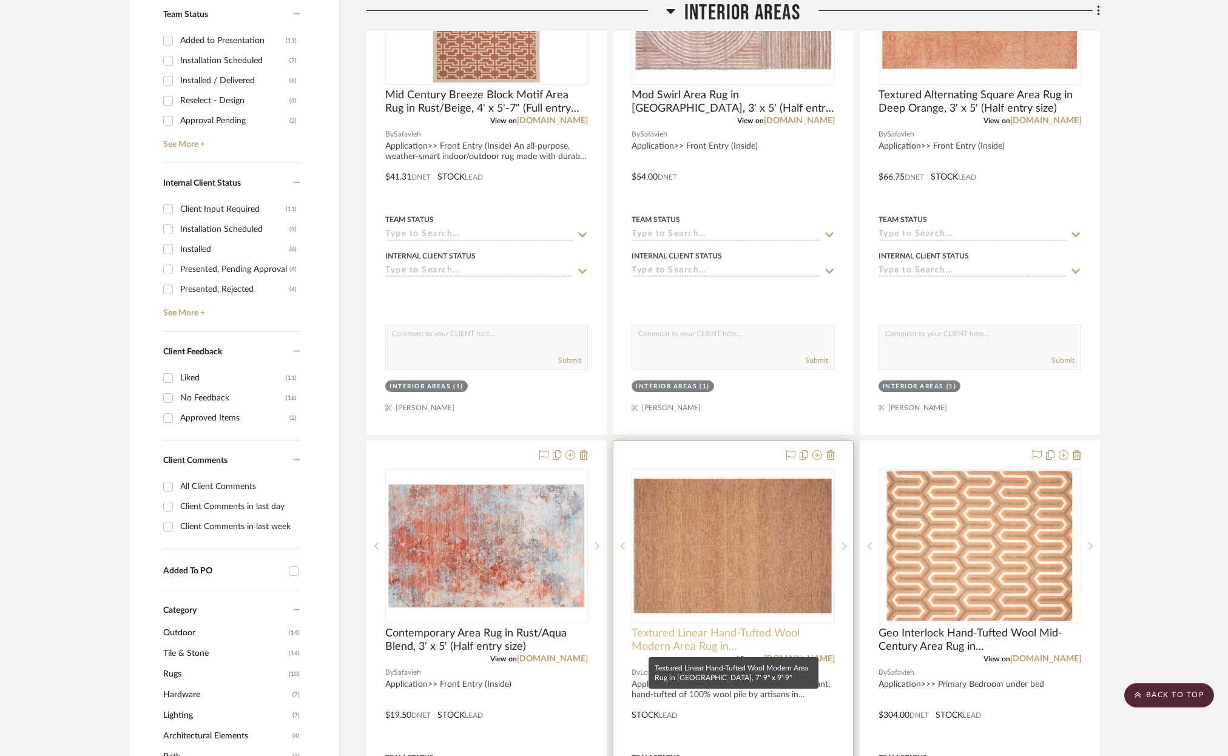
click at [721, 635] on span "Textured Linear Hand-Tufted Wool Modern Area Rug in [GEOGRAPHIC_DATA], 7'-9" x …" at bounding box center [733, 640] width 203 height 27
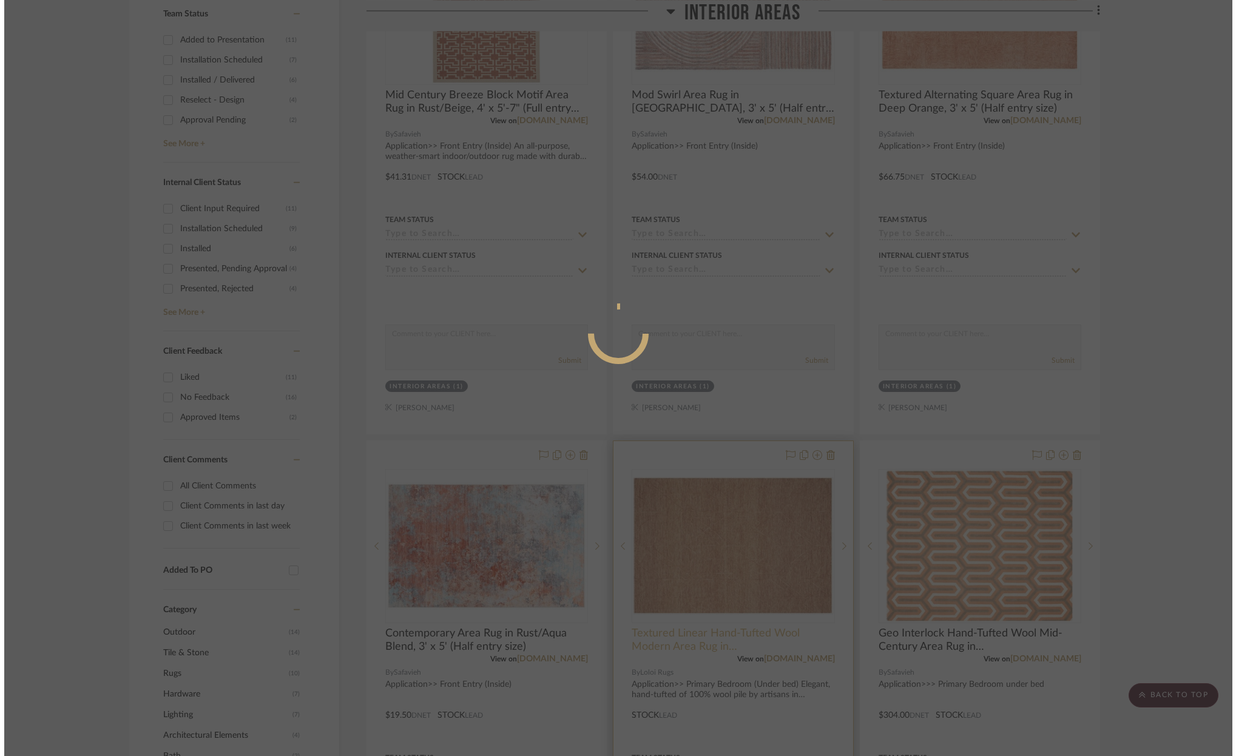
scroll to position [0, 0]
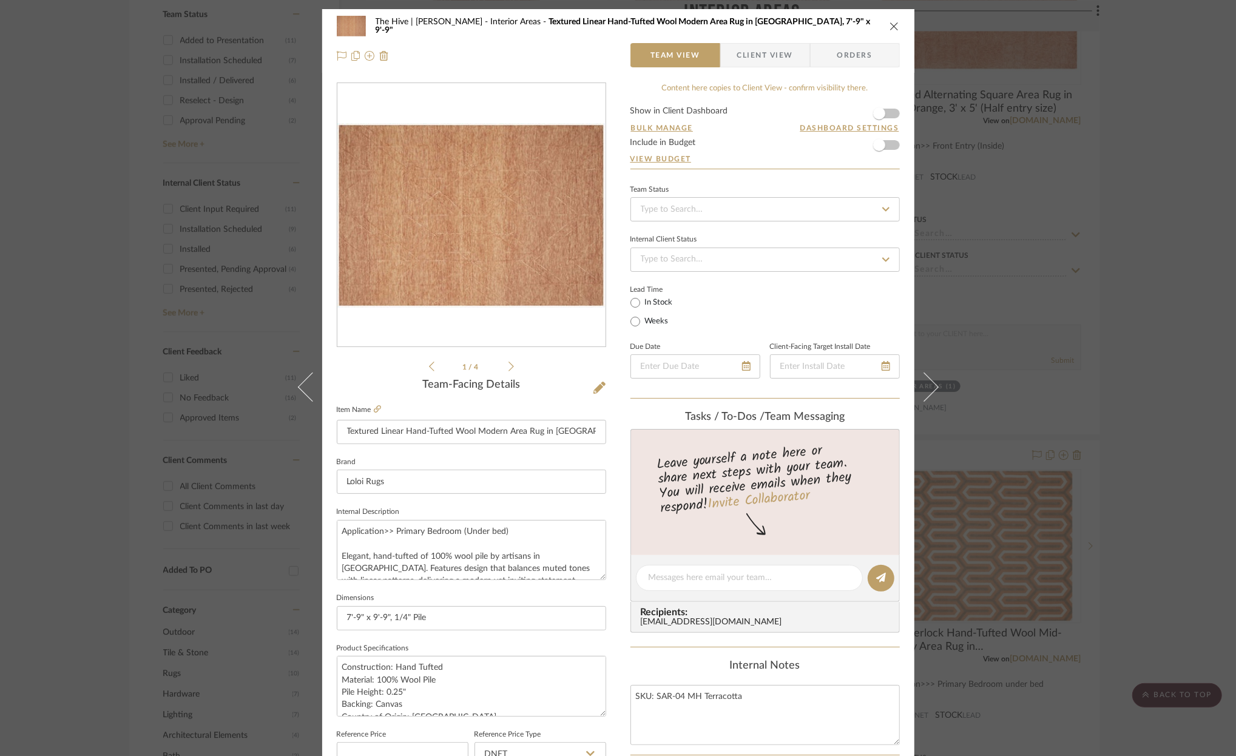
click at [889, 25] on icon "close" at bounding box center [894, 26] width 10 height 10
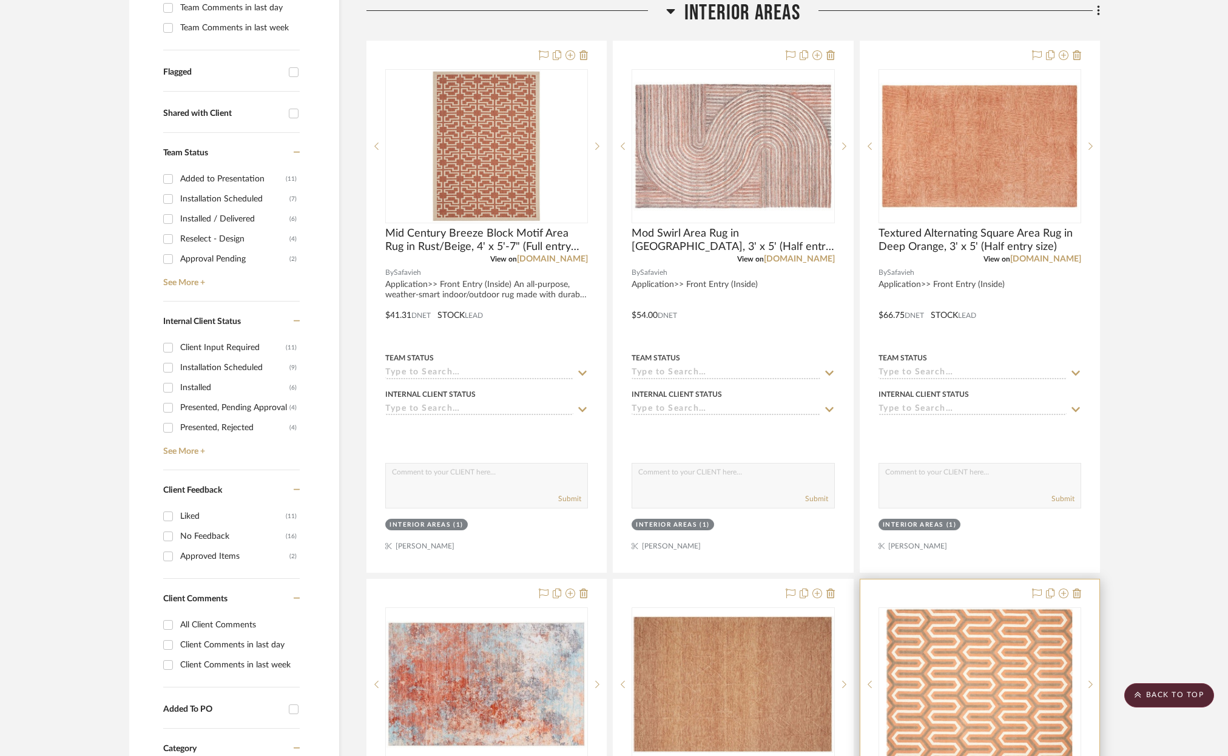
scroll to position [175, 0]
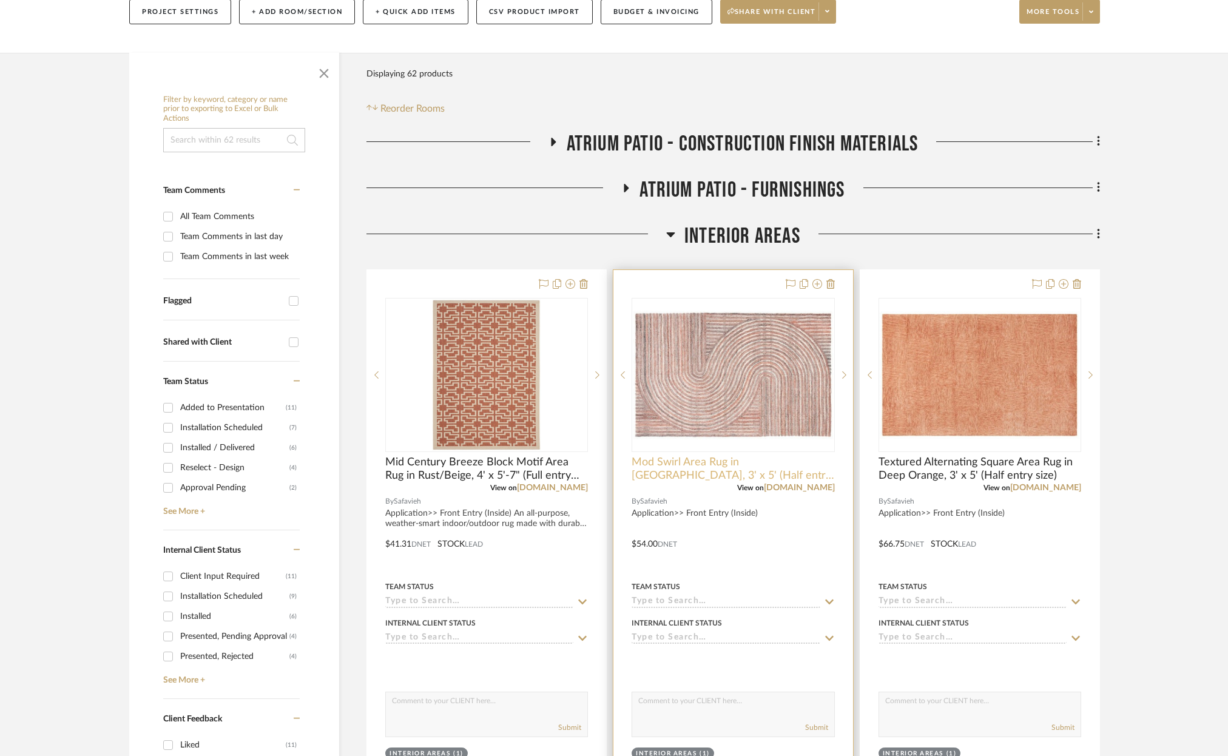
click at [717, 464] on span "Mod Swirl Area Rug in Rust, 3' x 5' (Half entry size)" at bounding box center [733, 469] width 203 height 27
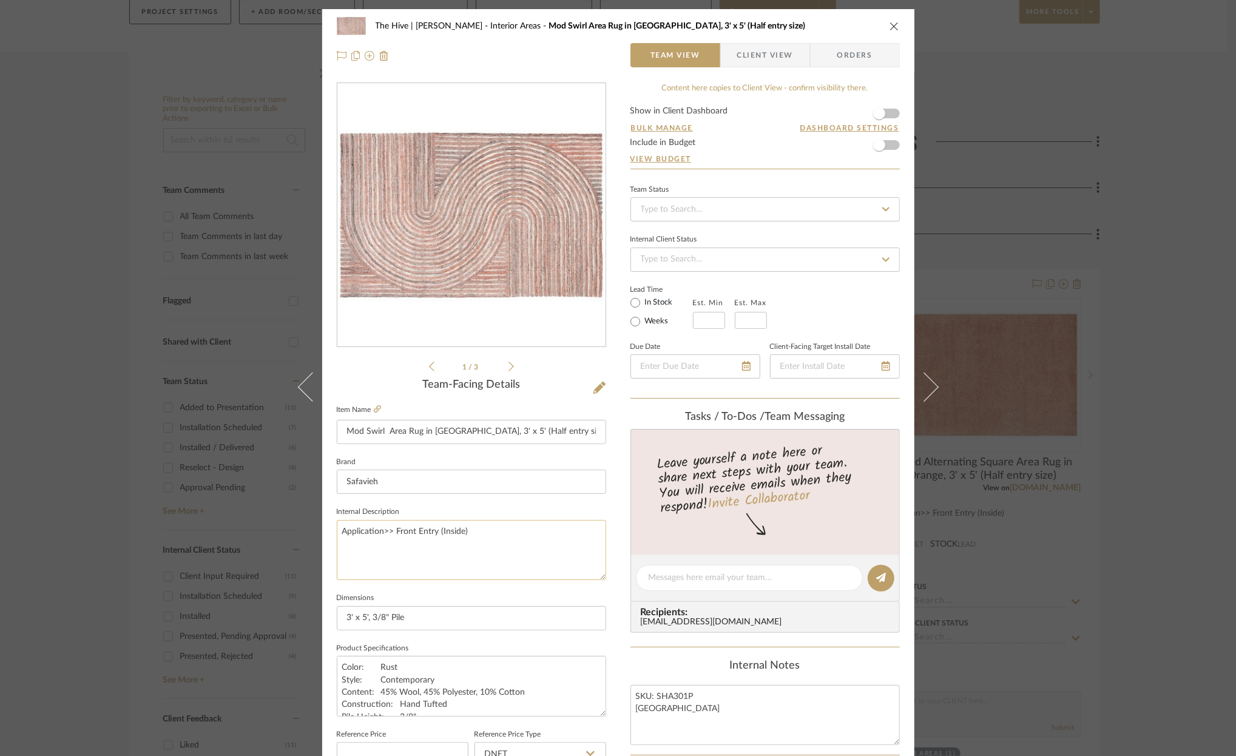
click at [504, 533] on textarea "Application>> Front Entry (Inside)" at bounding box center [471, 550] width 269 height 60
type textarea "Application>> Front Entry (Inside) Beautiful dynamic flow of energy for the ent…"
click at [631, 298] on input "In Stock" at bounding box center [635, 302] width 15 height 15
radio input "true"
click at [889, 24] on icon "close" at bounding box center [894, 26] width 10 height 10
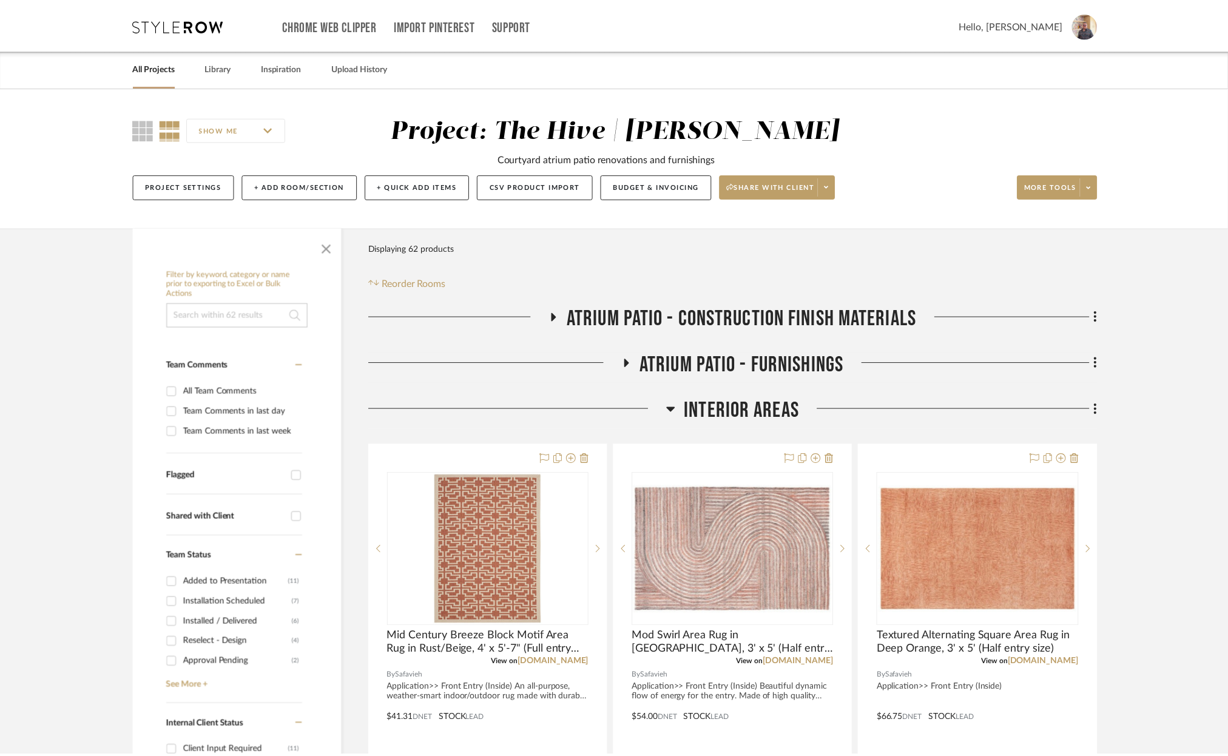
scroll to position [175, 0]
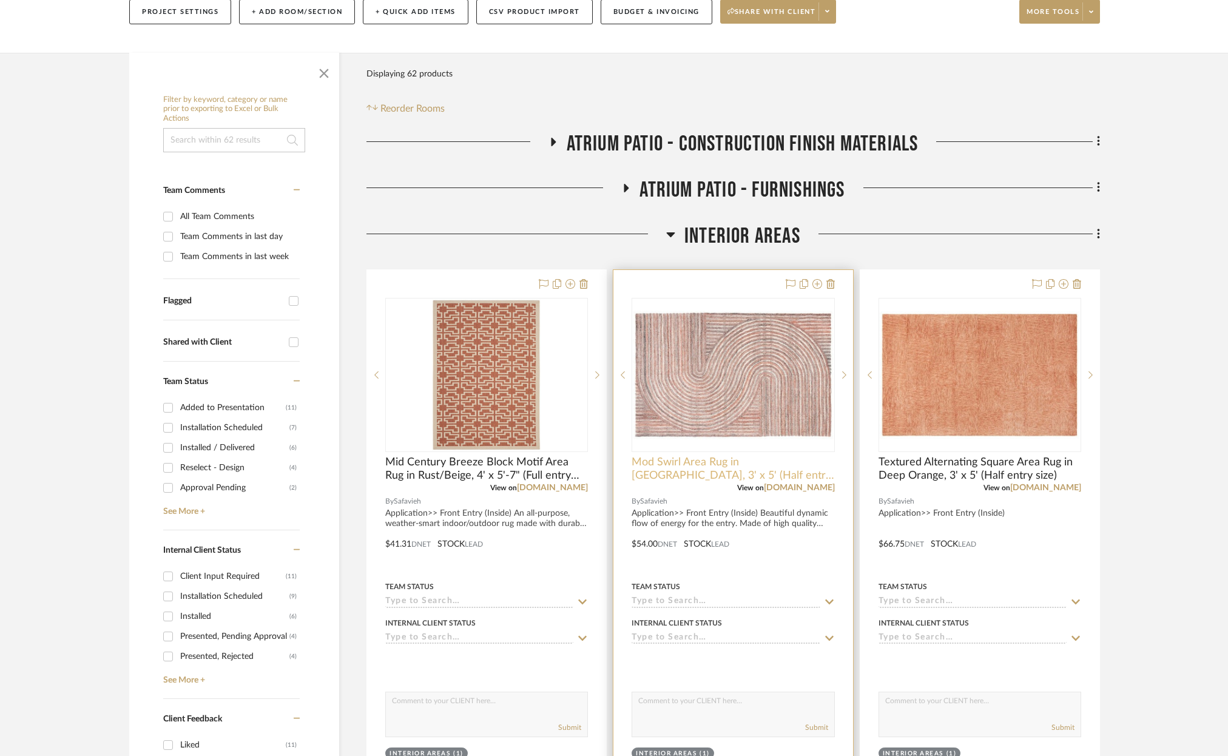
click at [701, 465] on span "Mod Swirl Area Rug in Rust, 3' x 5' (Half entry size)" at bounding box center [733, 469] width 203 height 27
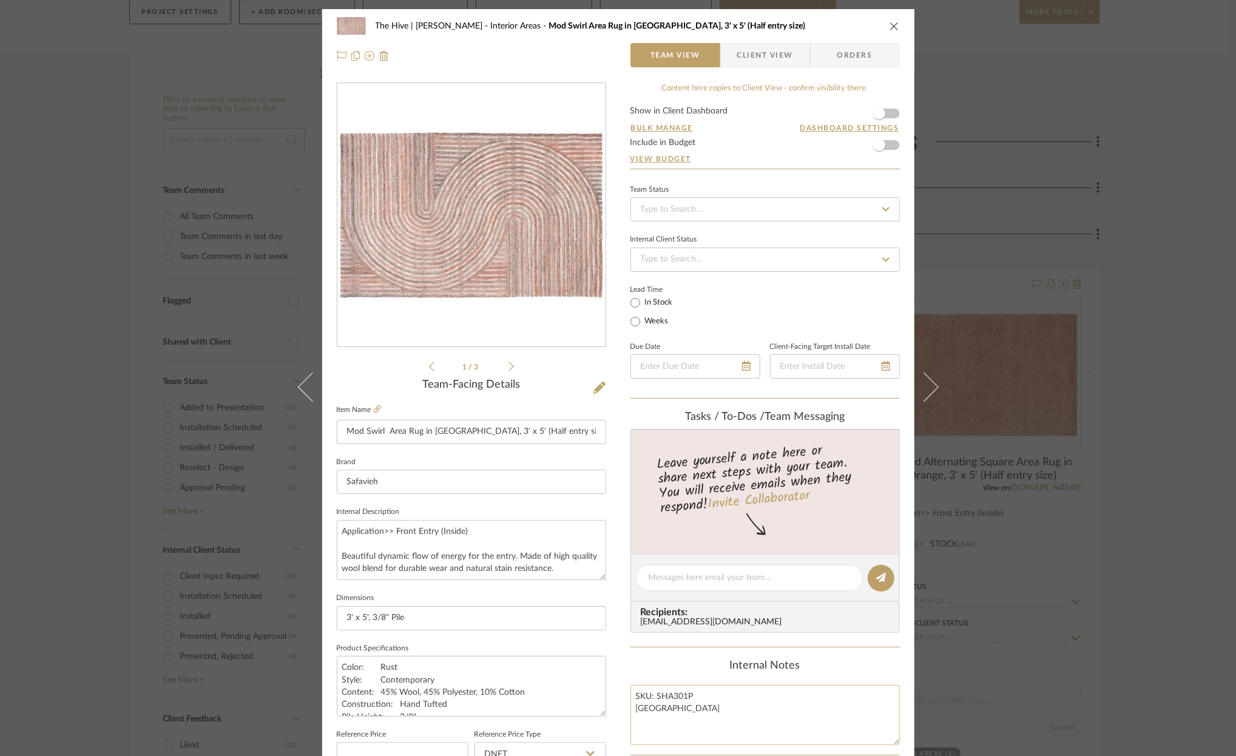
click at [664, 691] on textarea "SKU: SHA301P [GEOGRAPHIC_DATA]" at bounding box center [764, 715] width 269 height 60
click at [664, 690] on textarea "SKU: SHA301P [GEOGRAPHIC_DATA]" at bounding box center [764, 715] width 269 height 60
click at [666, 695] on textarea "SKU: SHA301P [GEOGRAPHIC_DATA]" at bounding box center [764, 715] width 269 height 60
click at [386, 432] on input "Mod Swirl Area Rug in Rust, 3' x 5' (Half entry size)" at bounding box center [471, 432] width 269 height 24
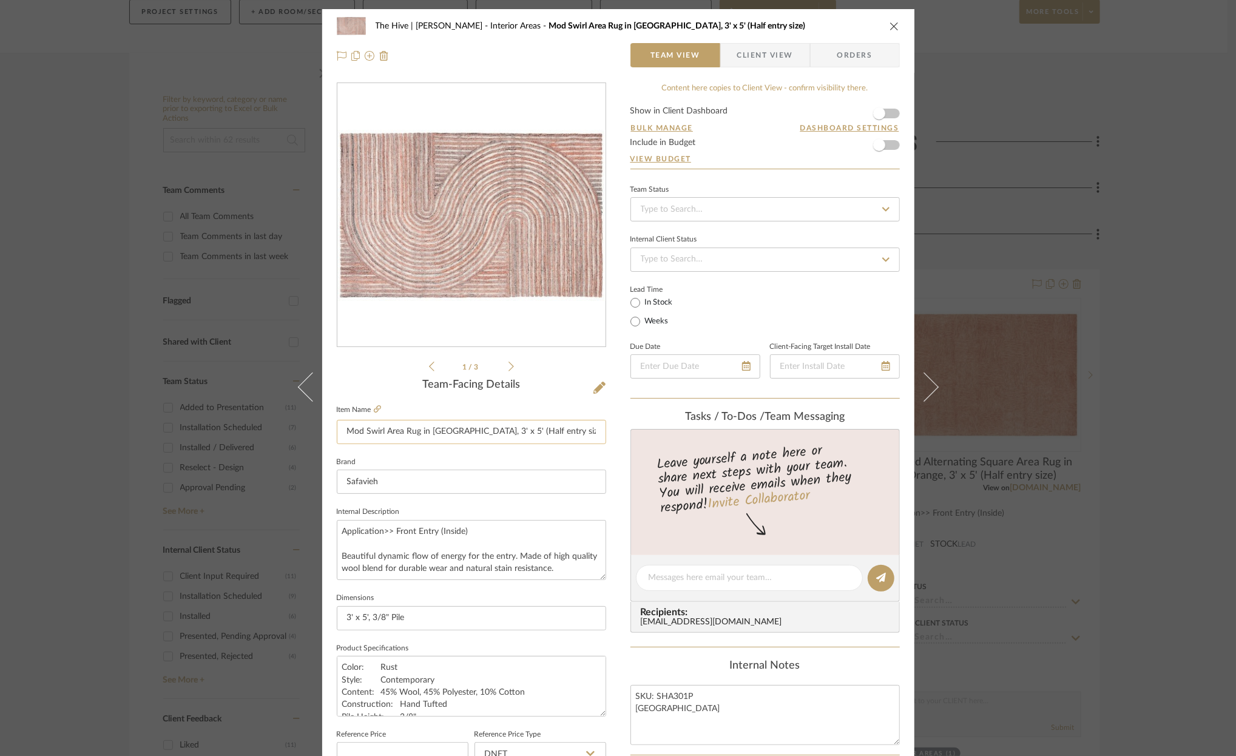
click at [371, 433] on input "Mod Swirl Area Rug in [GEOGRAPHIC_DATA], 3' x 5' (Half entry size)" at bounding box center [471, 432] width 269 height 24
type input "Mod Swirl Area Rug in [GEOGRAPHIC_DATA], 3' x 5' (Half entry size)"
click at [514, 556] on textarea "Application>> Front Entry (Inside) Beautiful dynamic flow of energy for the ent…" at bounding box center [471, 550] width 269 height 60
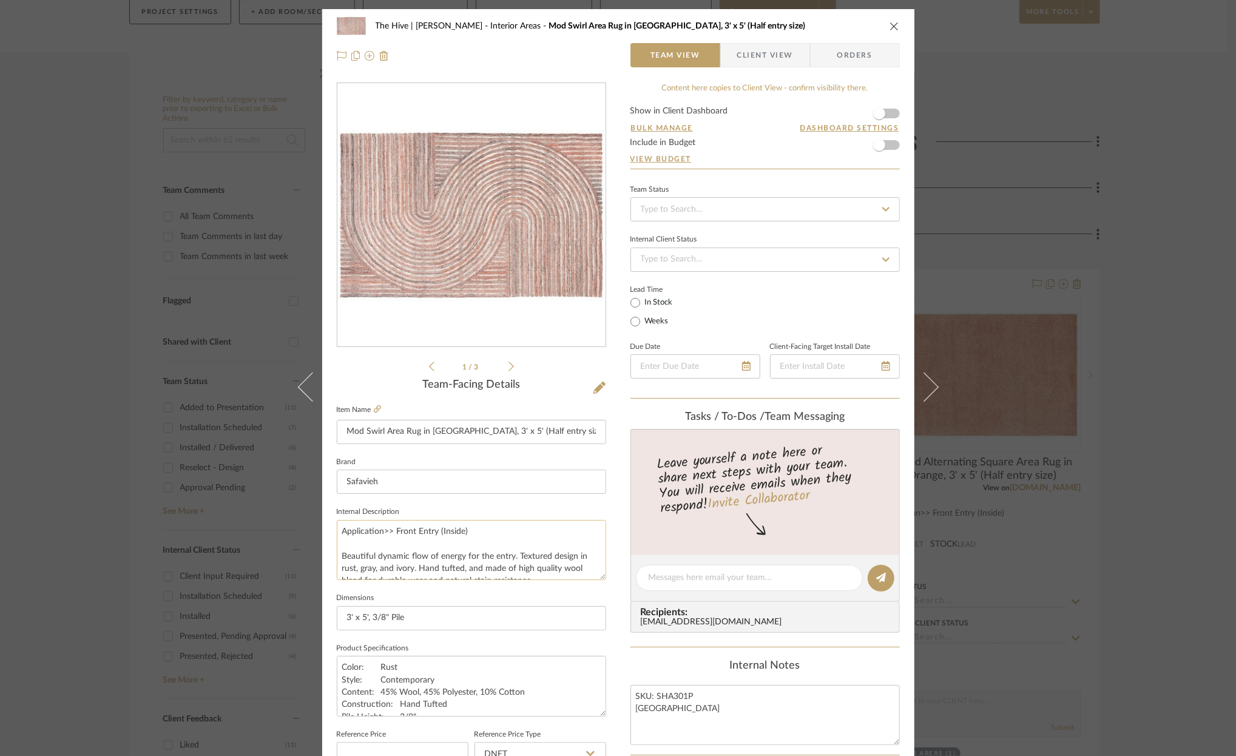
type textarea "Application>> Front Entry (Inside) Beautiful dynamic flow of energy for the ent…"
click at [398, 548] on textarea "Application>> Front Entry (Inside) Beautiful dynamic flow of energy for the ent…" at bounding box center [471, 550] width 269 height 60
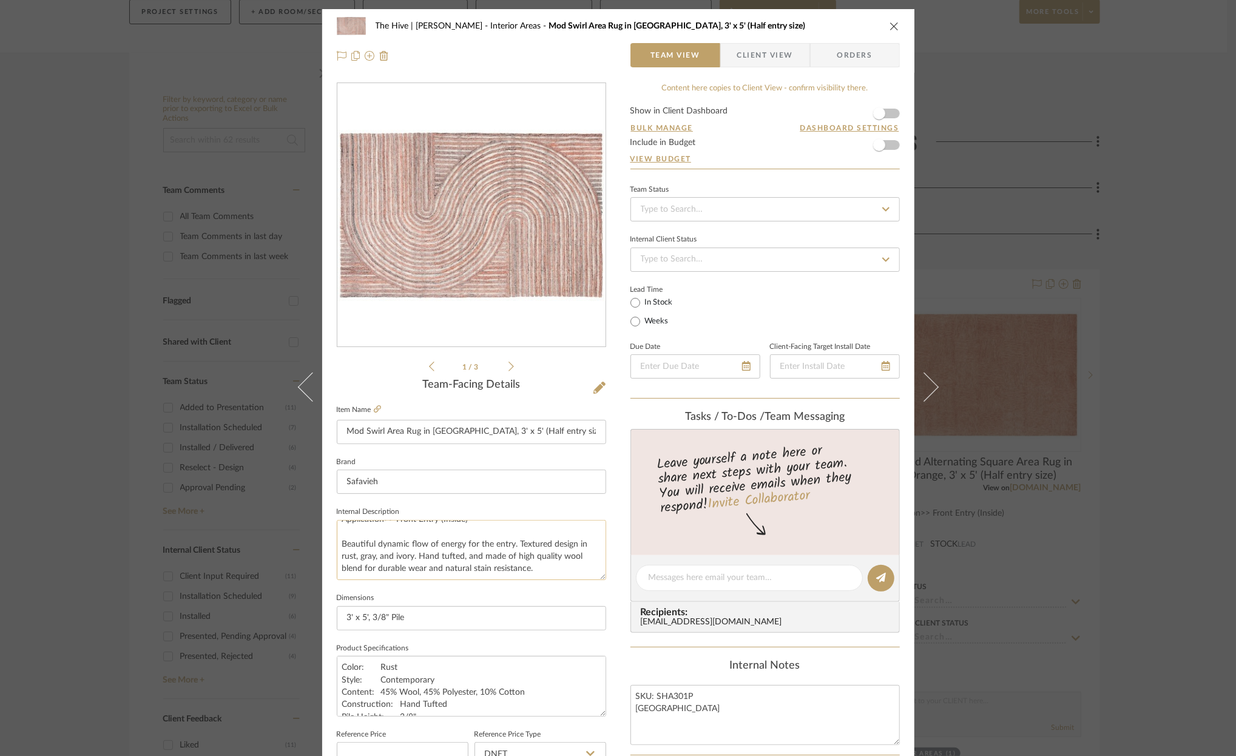
click at [398, 548] on textarea "Application>> Front Entry (Inside) Beautiful dynamic flow of energy for the ent…" at bounding box center [471, 550] width 269 height 60
click at [369, 664] on textarea "Color: Rust Style: Contemporary Content: 45% Wool, 45% Polyester, 10% Cotton Co…" at bounding box center [471, 686] width 269 height 60
click at [667, 692] on textarea "SKU: SHA301P [GEOGRAPHIC_DATA]" at bounding box center [764, 715] width 269 height 60
click at [731, 703] on textarea "SKU: SHA301P [GEOGRAPHIC_DATA]" at bounding box center [764, 715] width 269 height 60
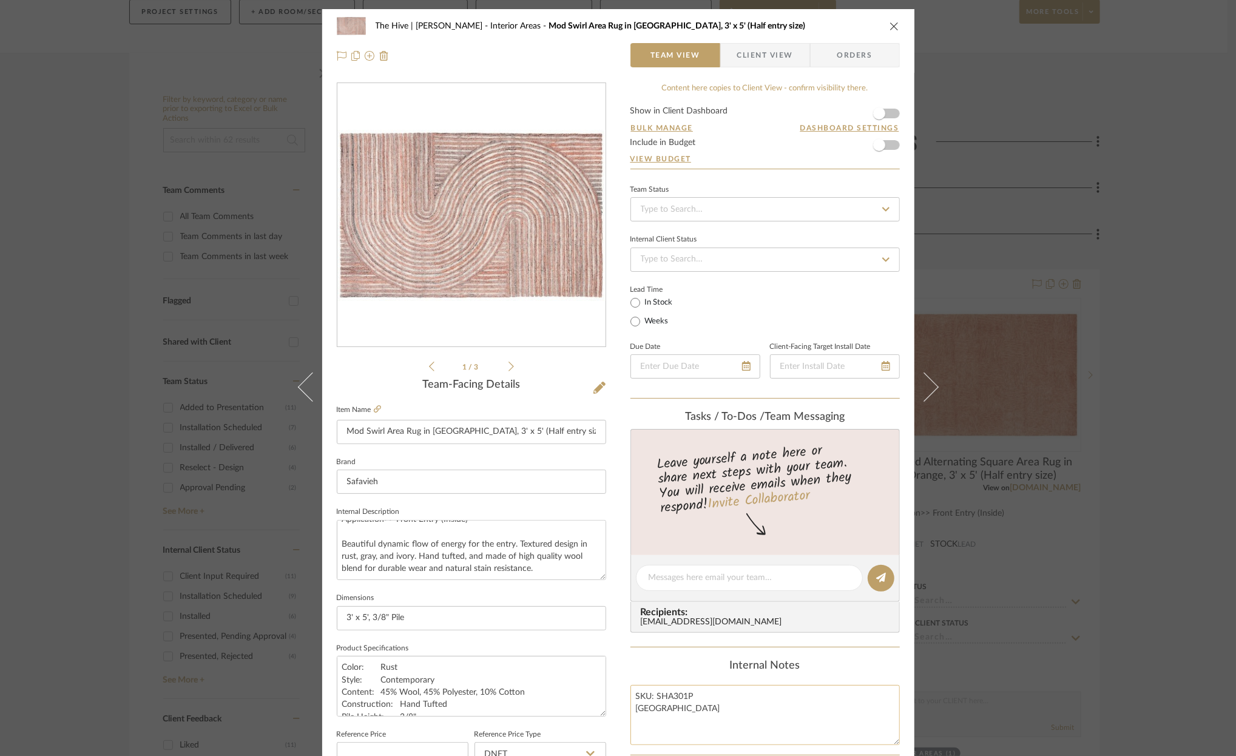
drag, startPoint x: 656, startPoint y: 696, endPoint x: 709, endPoint y: 713, distance: 55.1
click at [709, 713] on textarea "SKU: SHA301P [GEOGRAPHIC_DATA]" at bounding box center [764, 715] width 269 height 60
click at [889, 24] on icon "close" at bounding box center [894, 26] width 10 height 10
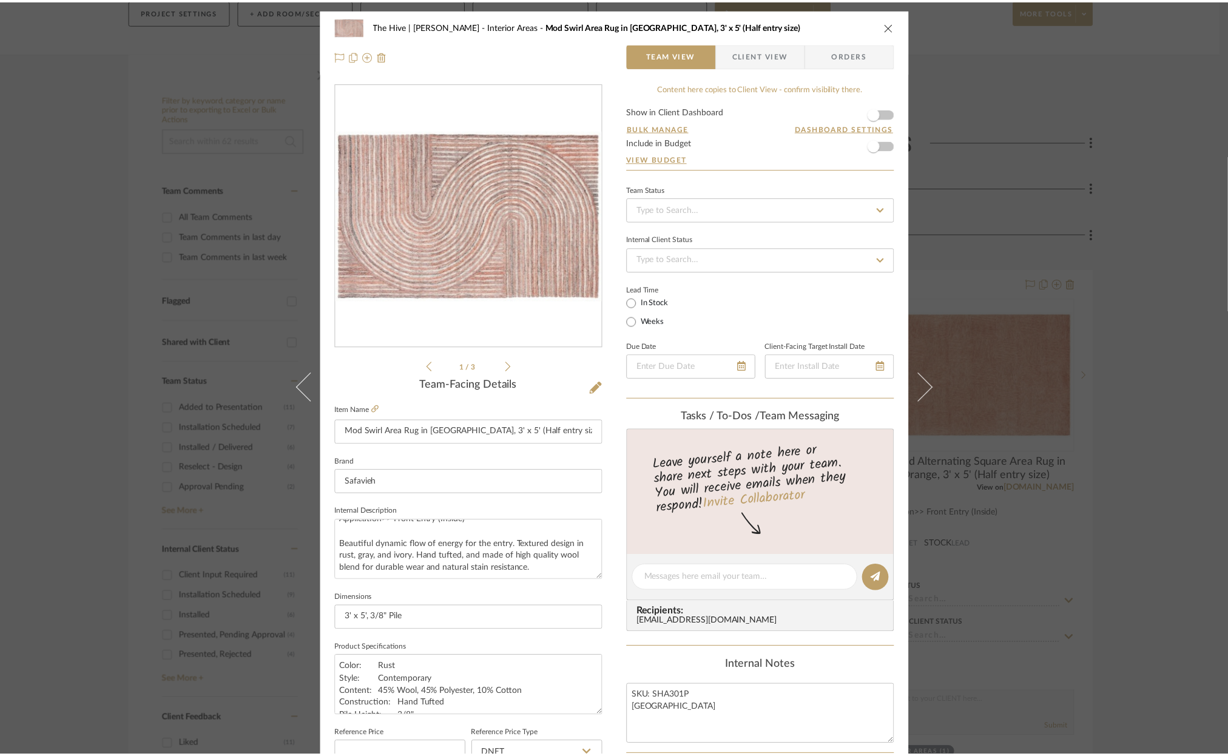
scroll to position [175, 0]
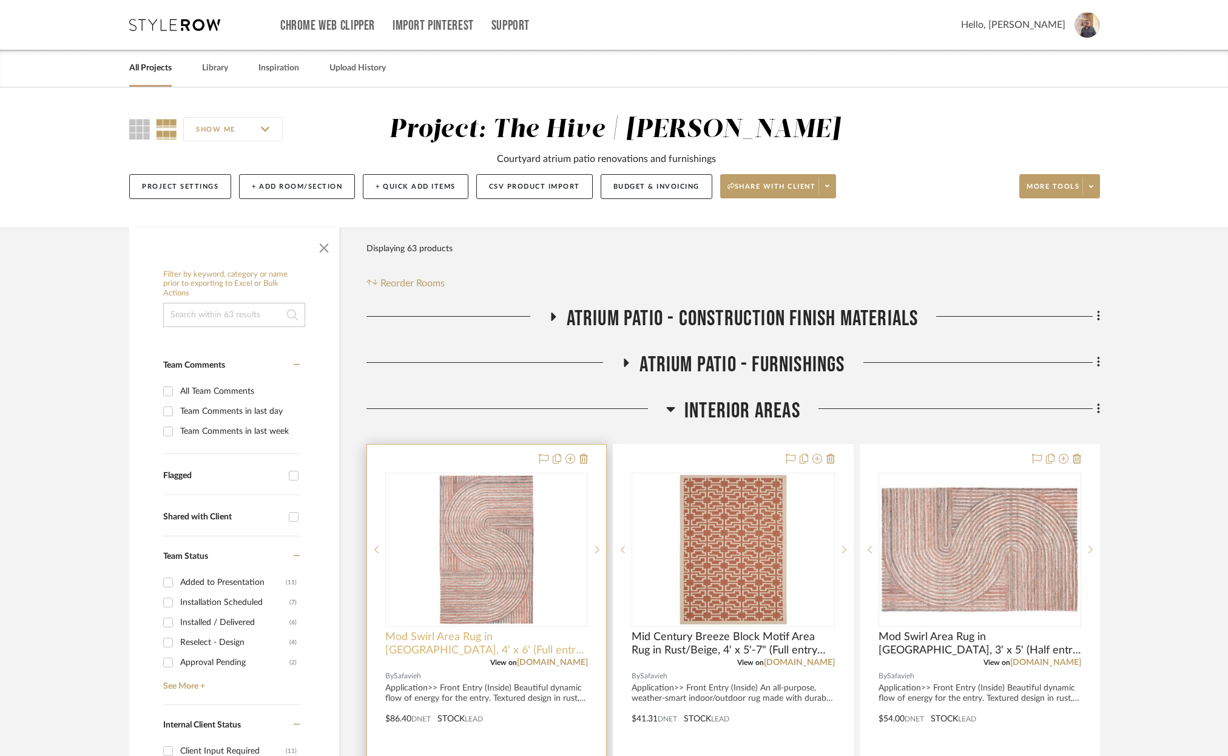
click at [454, 636] on span "Mod Swirl Area Rug in [GEOGRAPHIC_DATA], 4' x 6' (Full entry size)" at bounding box center [486, 643] width 203 height 27
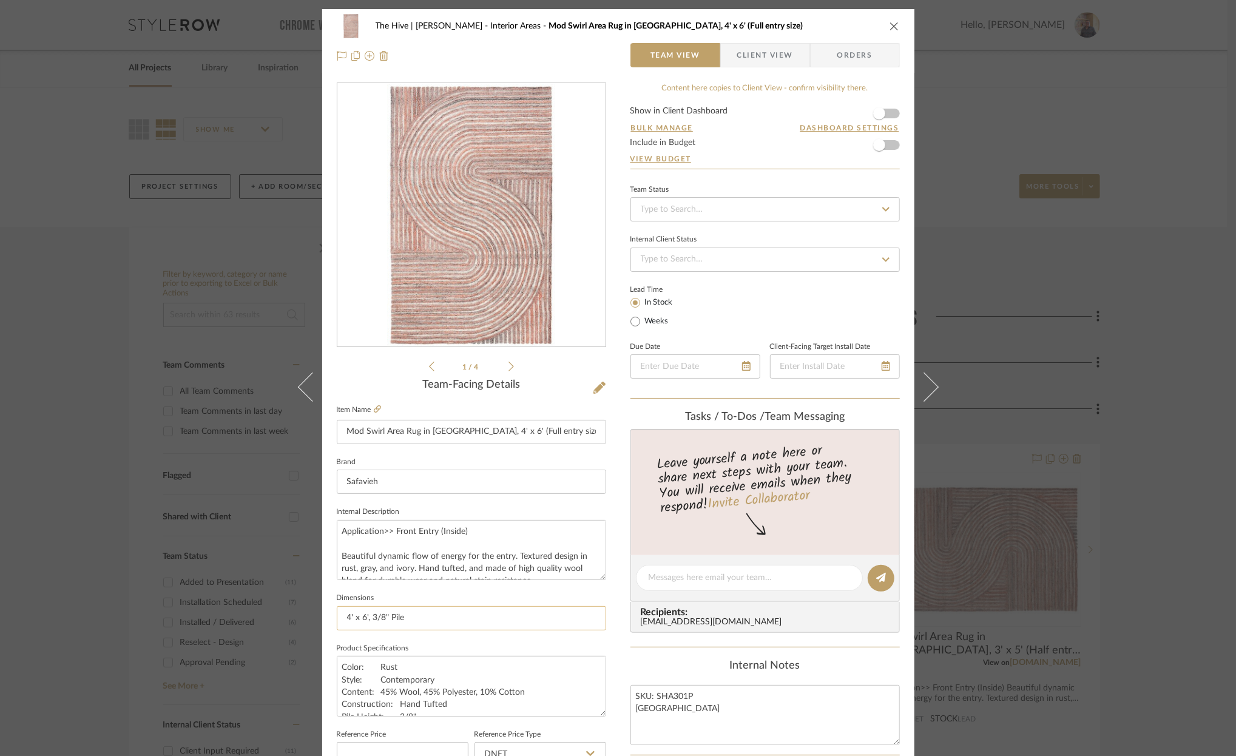
scroll to position [371, 0]
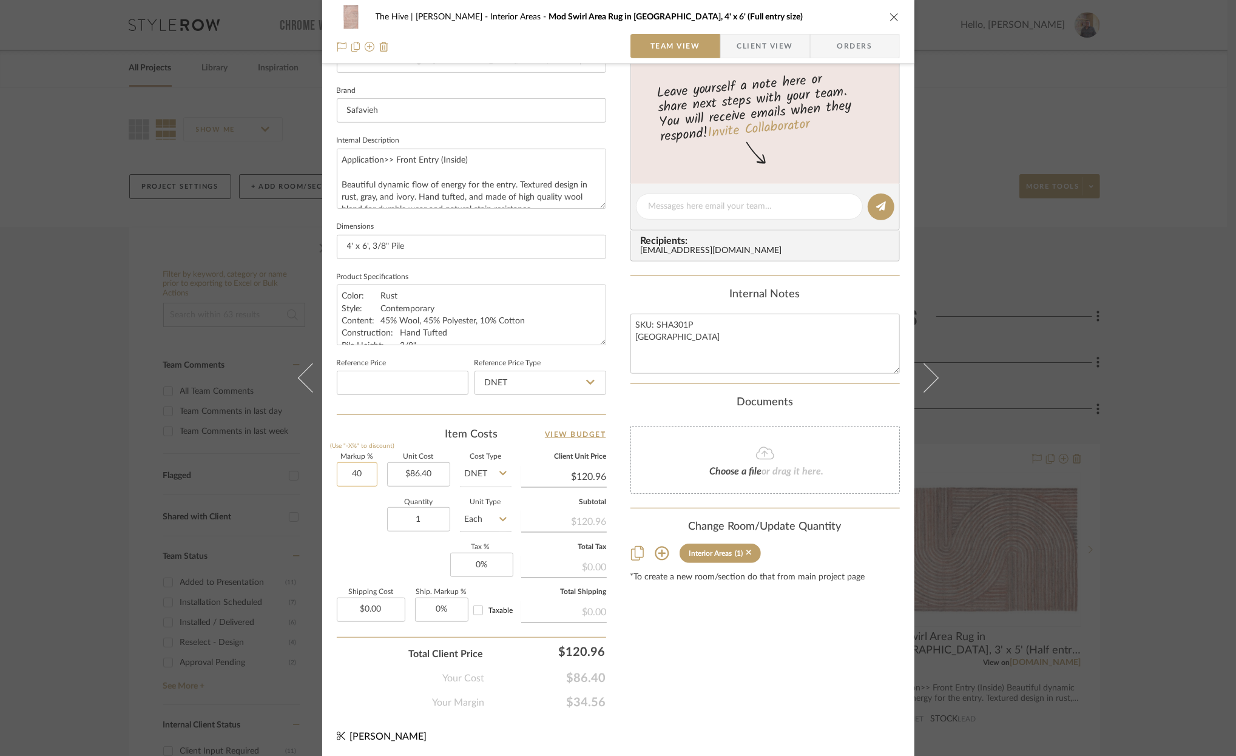
click at [352, 472] on input "40" at bounding box center [357, 474] width 41 height 24
type input "200%"
type input "86.40"
type input "$259.20"
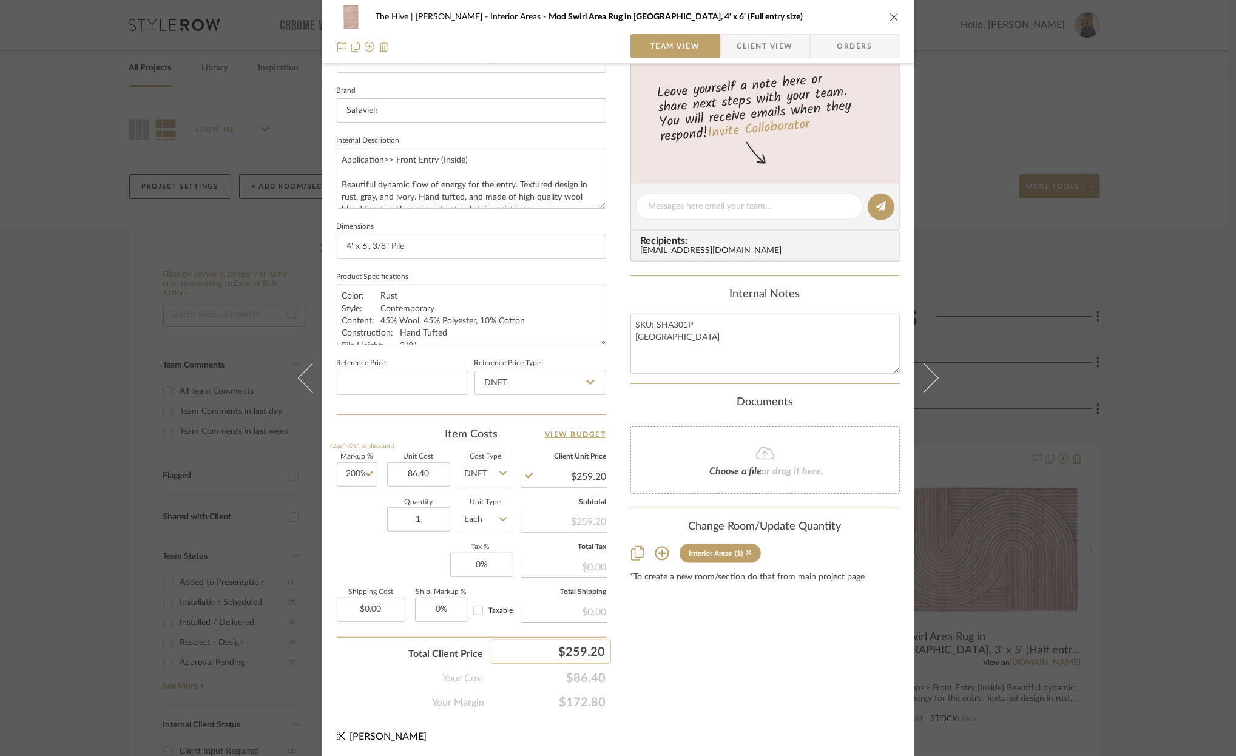
type input "$86.40"
type input "260"
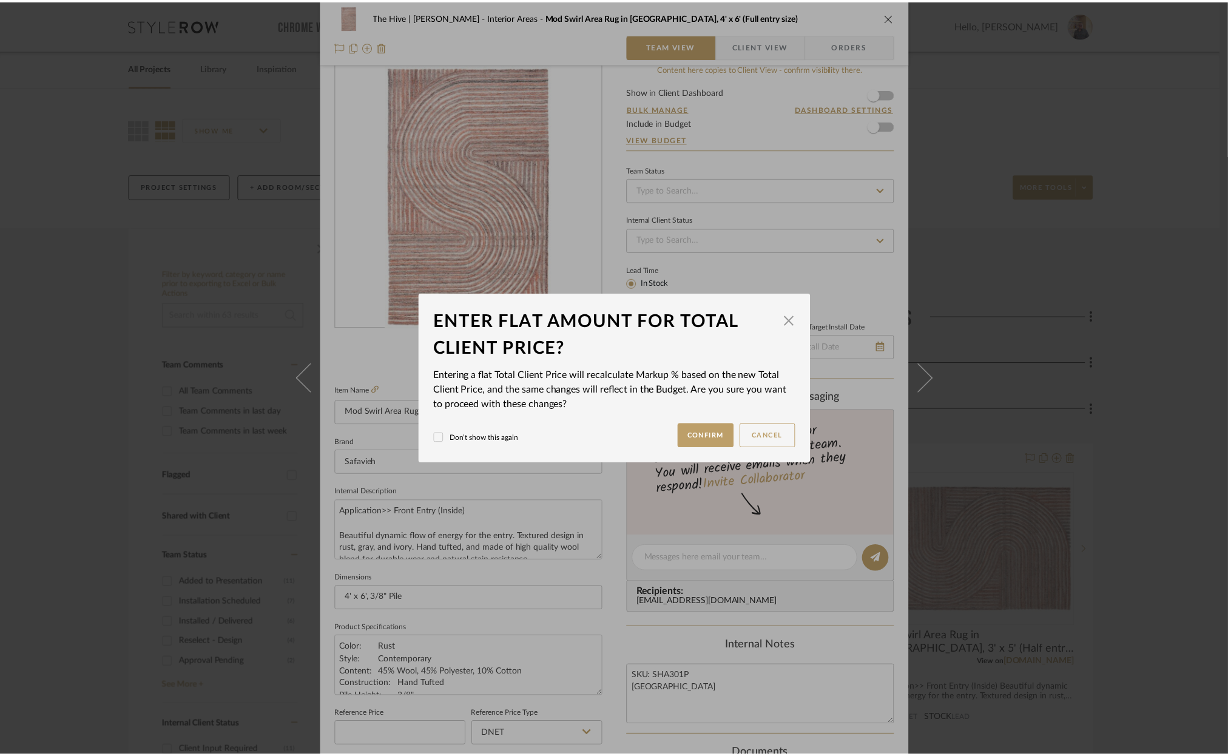
scroll to position [0, 0]
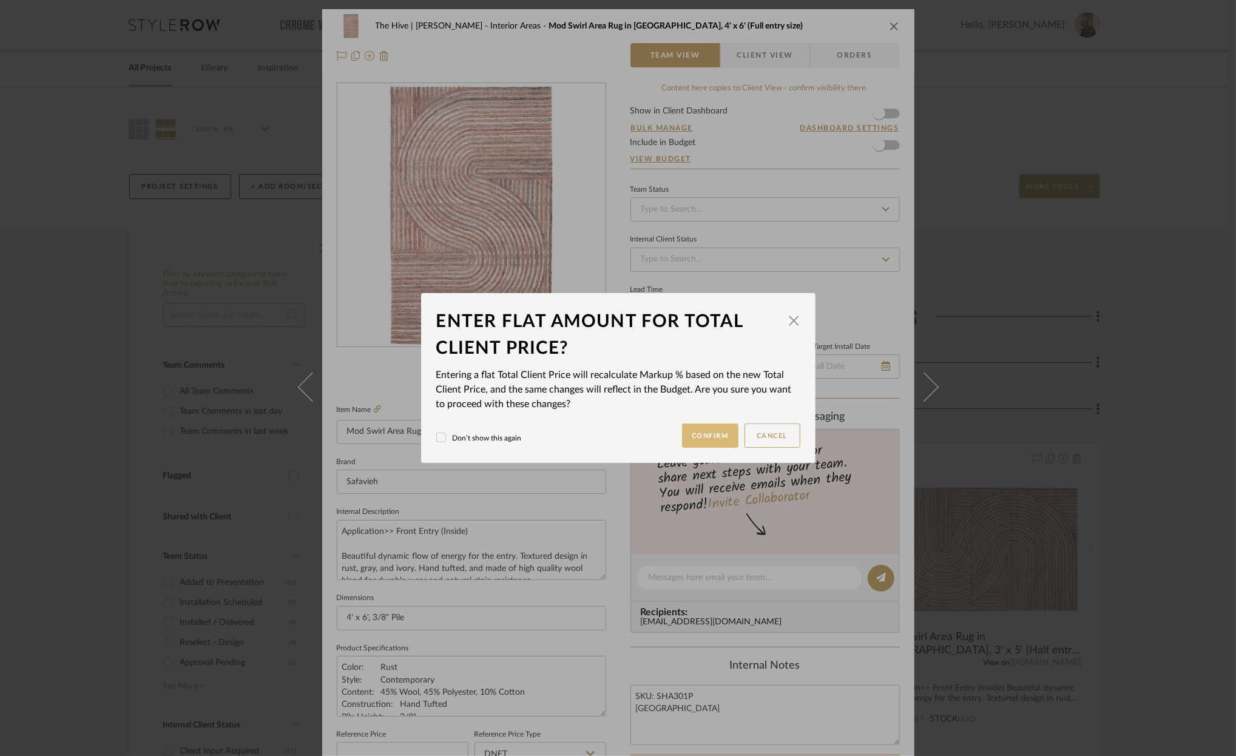
click at [709, 430] on button "Confirm" at bounding box center [710, 435] width 56 height 24
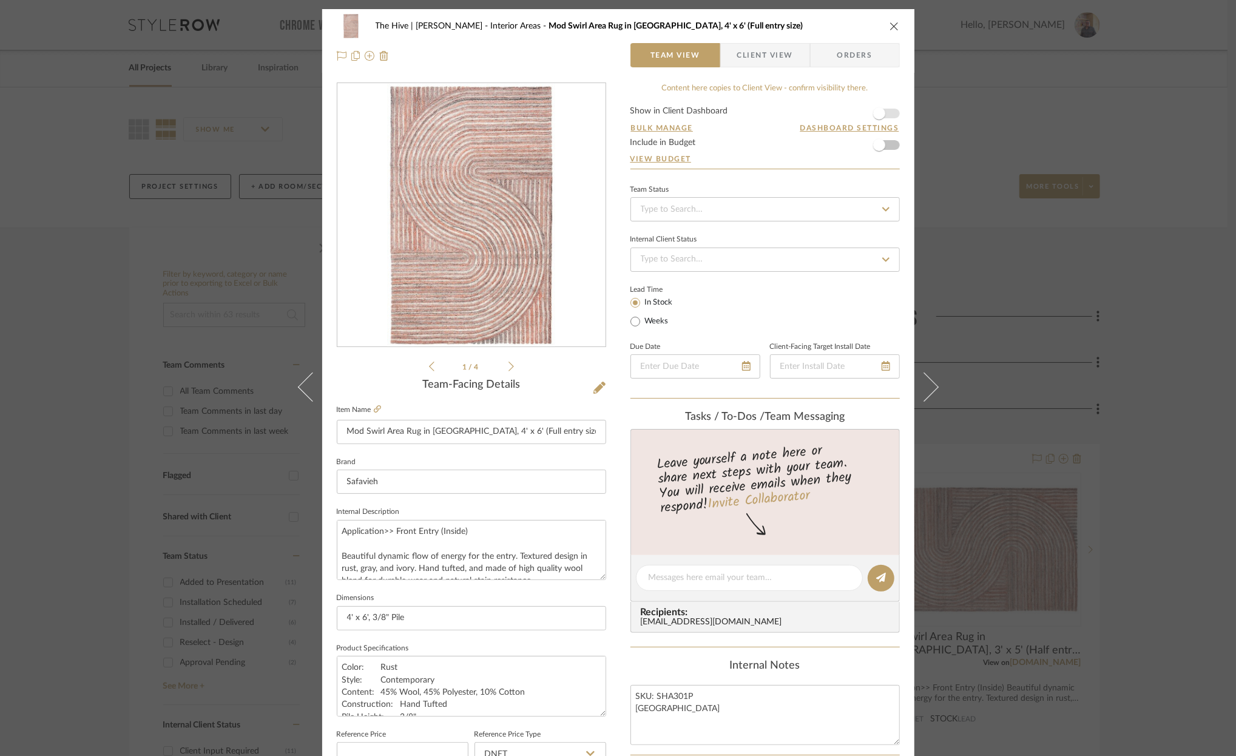
type input "200.92%"
type input "$260.00"
click at [889, 22] on icon "close" at bounding box center [894, 26] width 10 height 10
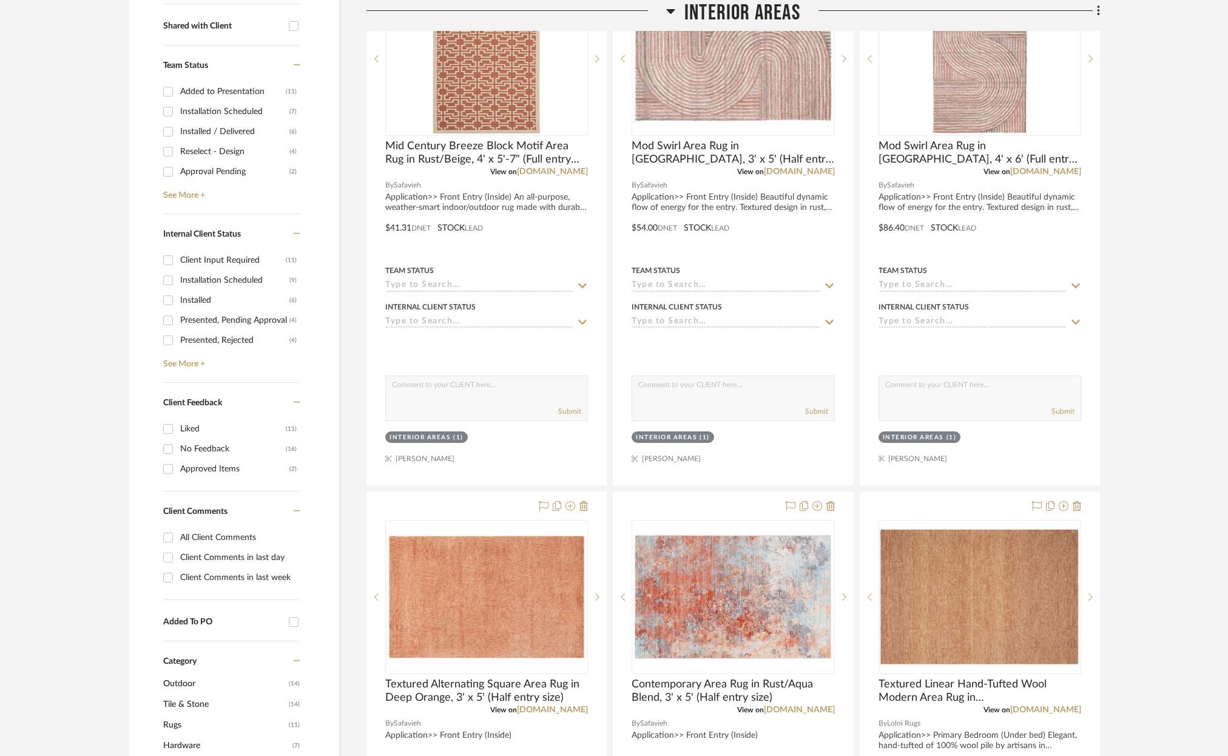
scroll to position [547, 0]
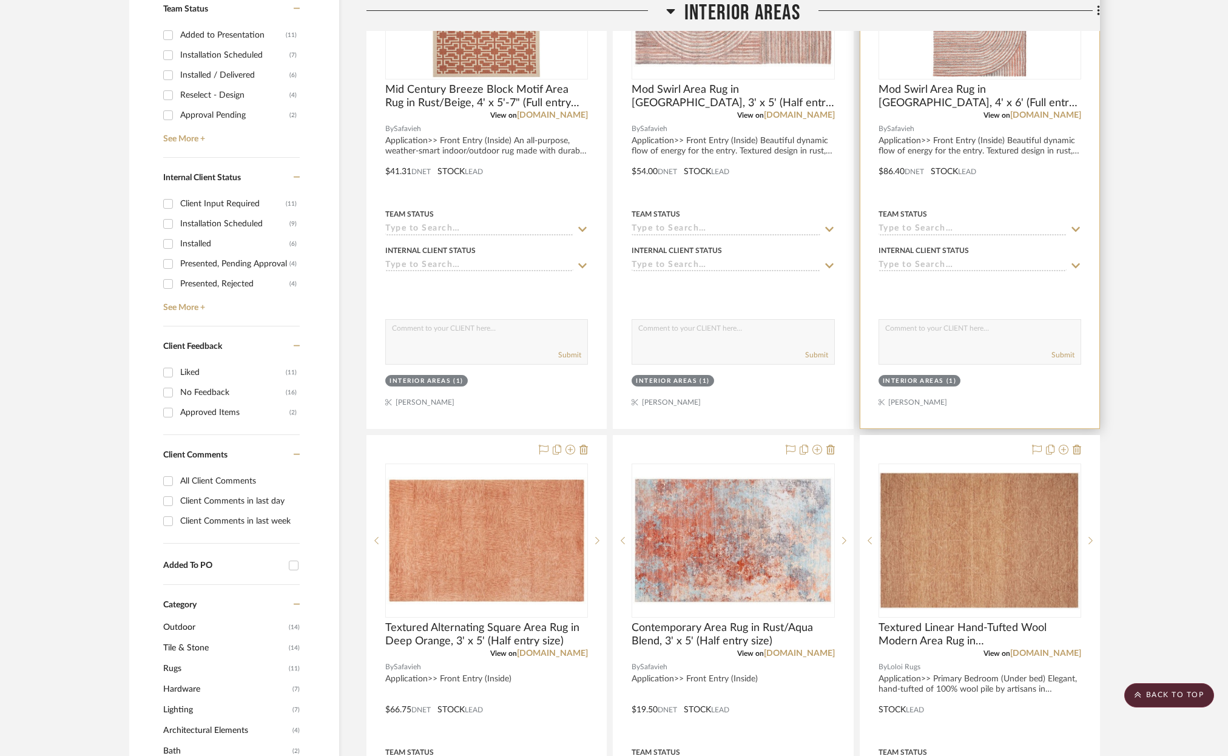
drag, startPoint x: 487, startPoint y: 564, endPoint x: 985, endPoint y: 53, distance: 713.9
